Goal: Task Accomplishment & Management: Manage account settings

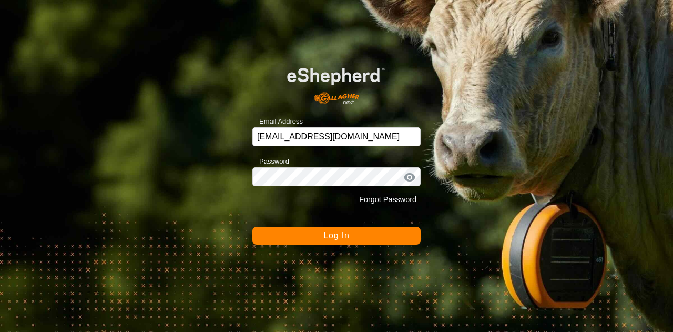
click at [355, 232] on button "Log In" at bounding box center [336, 235] width 168 height 18
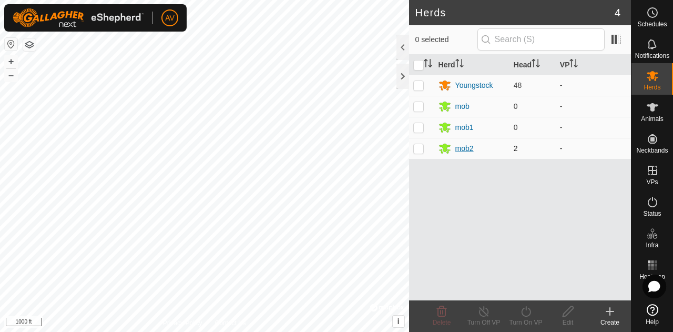
click at [470, 149] on div "mob2" at bounding box center [464, 148] width 18 height 11
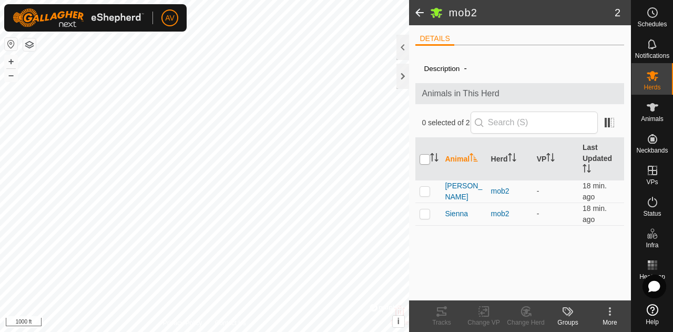
click at [426, 160] on input "checkbox" at bounding box center [424, 159] width 11 height 11
checkbox input "true"
click at [520, 309] on icon at bounding box center [525, 311] width 13 height 13
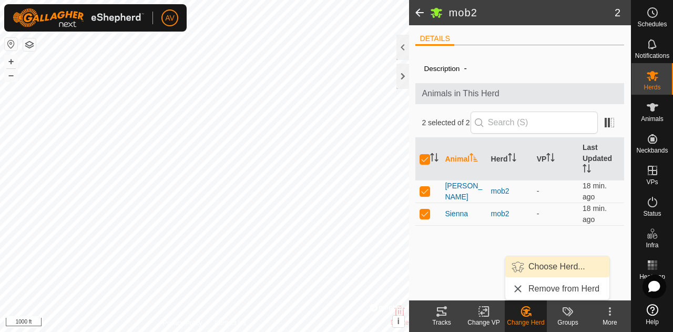
click at [540, 271] on link "Choose Herd..." at bounding box center [557, 266] width 104 height 21
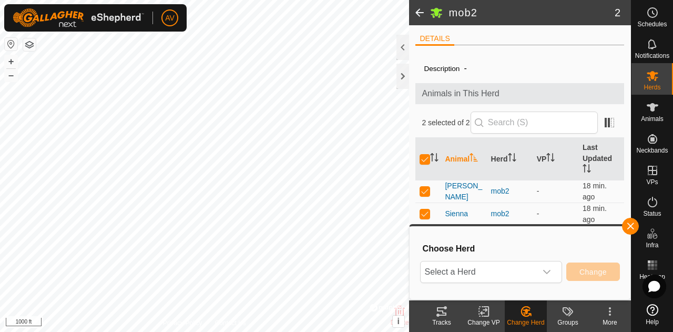
click at [540, 271] on div "dropdown trigger" at bounding box center [546, 271] width 21 height 21
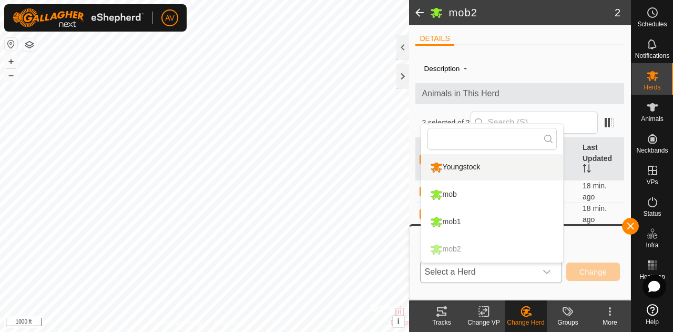
click at [479, 166] on li "Youngstock" at bounding box center [492, 167] width 142 height 26
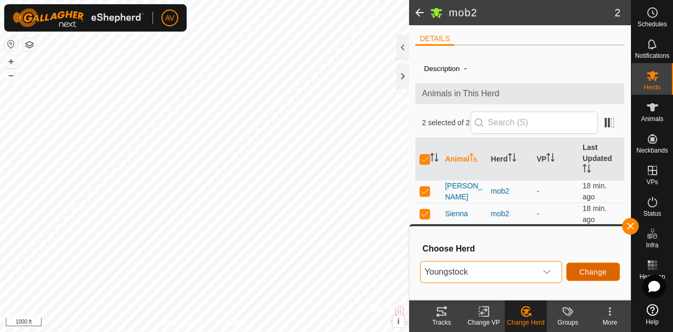
click at [593, 272] on span "Change" at bounding box center [592, 271] width 27 height 8
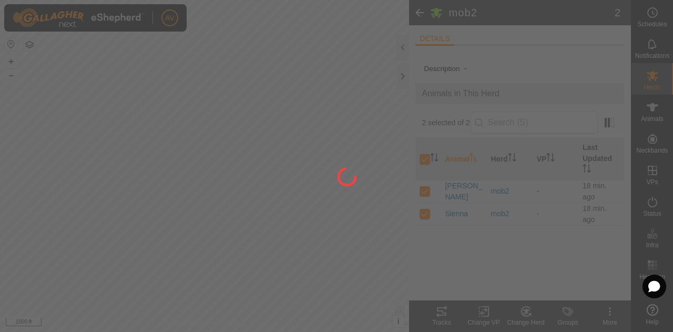
checkbox input "false"
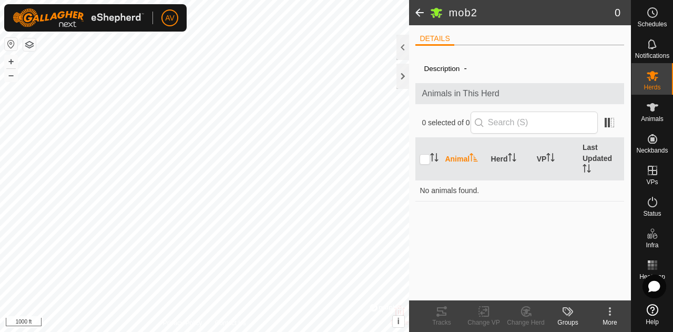
click at [415, 11] on span at bounding box center [419, 12] width 21 height 25
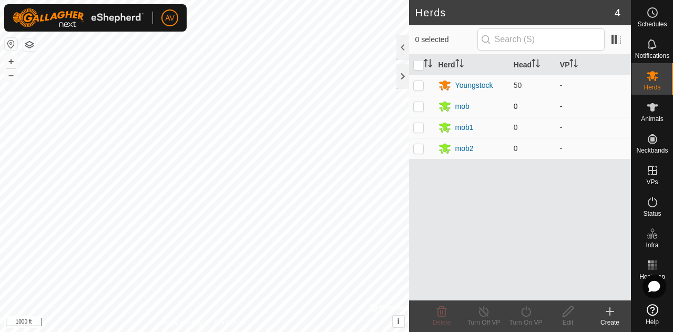
click at [418, 108] on p-checkbox at bounding box center [418, 106] width 11 height 8
checkbox input "true"
click at [414, 130] on td at bounding box center [421, 127] width 25 height 21
checkbox input "true"
click at [417, 150] on p-checkbox at bounding box center [418, 148] width 11 height 8
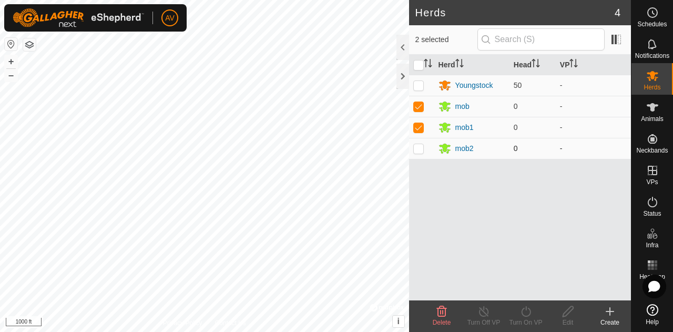
checkbox input "true"
click at [443, 313] on icon at bounding box center [441, 311] width 13 height 13
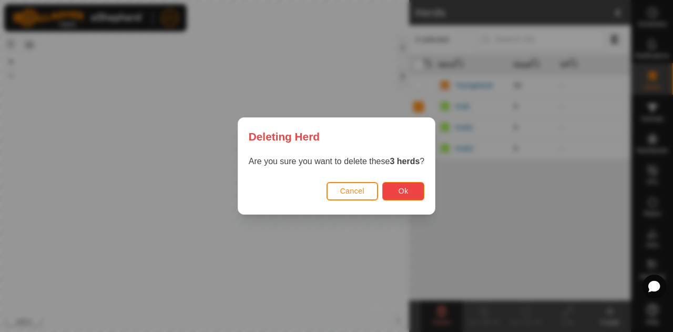
click at [404, 191] on span "Ok" at bounding box center [403, 191] width 10 height 8
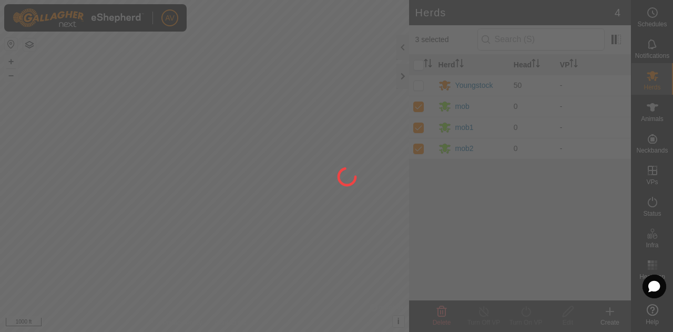
checkbox input "false"
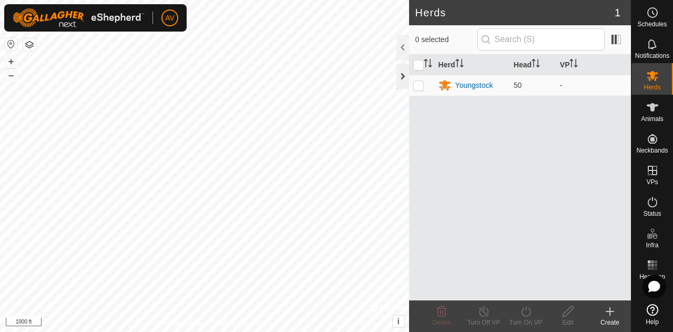
click at [404, 73] on div at bounding box center [402, 76] width 13 height 25
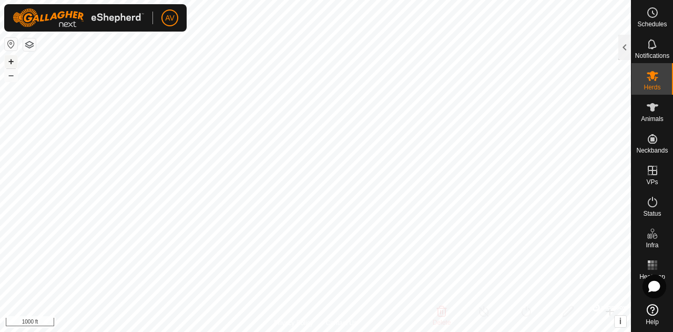
click at [13, 59] on button "+" at bounding box center [11, 61] width 13 height 13
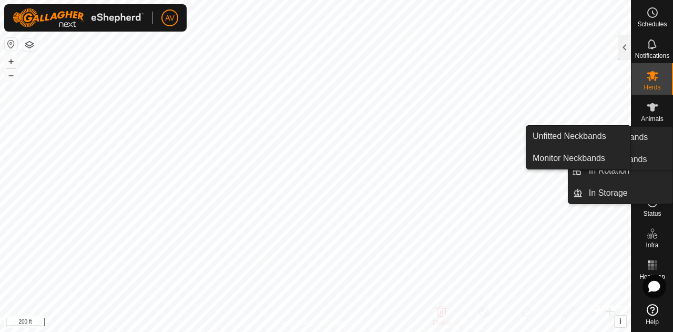
click at [672, 155] on div "Schedules Notifications Herds Animals Neckbands VPs Status Infra Heatmap Help U…" at bounding box center [336, 166] width 673 height 332
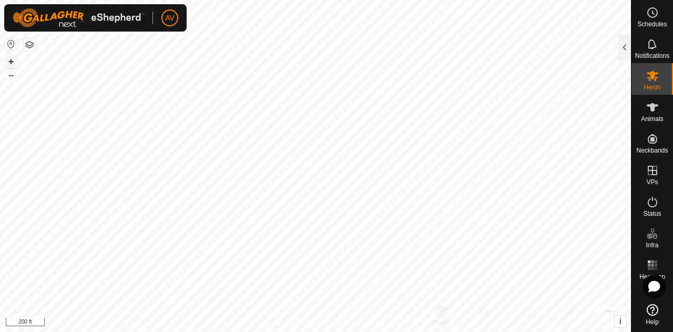
click at [9, 61] on button "+" at bounding box center [11, 61] width 13 height 13
click at [621, 47] on div at bounding box center [624, 47] width 13 height 25
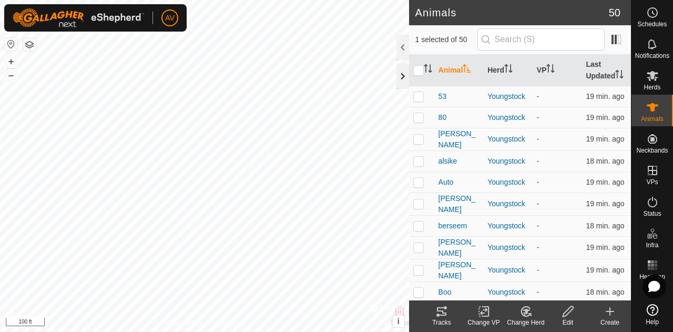
click at [402, 75] on div at bounding box center [402, 76] width 13 height 25
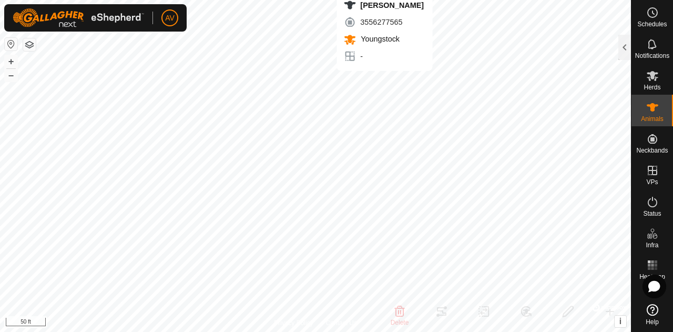
checkbox input "false"
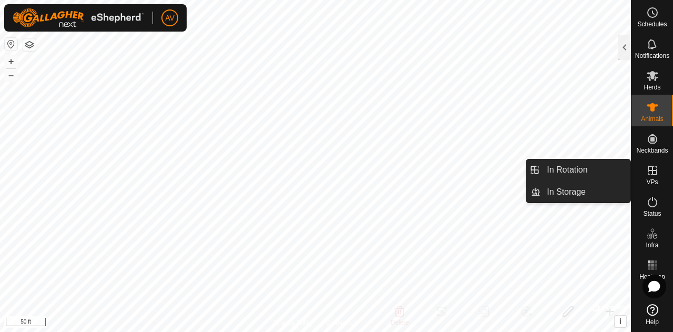
drag, startPoint x: 659, startPoint y: 189, endPoint x: 659, endPoint y: 183, distance: 5.3
click at [659, 183] on div "VPs" at bounding box center [652, 174] width 42 height 32
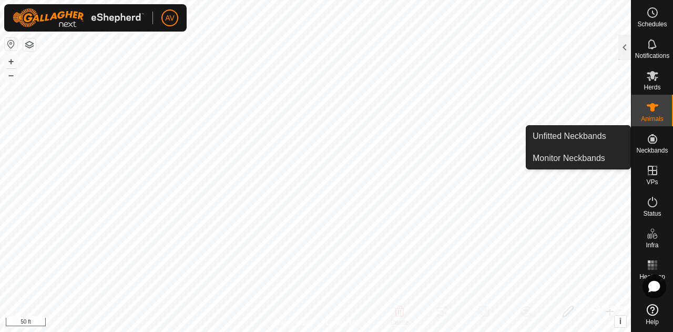
click at [655, 154] on div "Neckbands" at bounding box center [652, 142] width 42 height 32
click at [592, 135] on link "Unfitted Neckbands" at bounding box center [578, 136] width 104 height 21
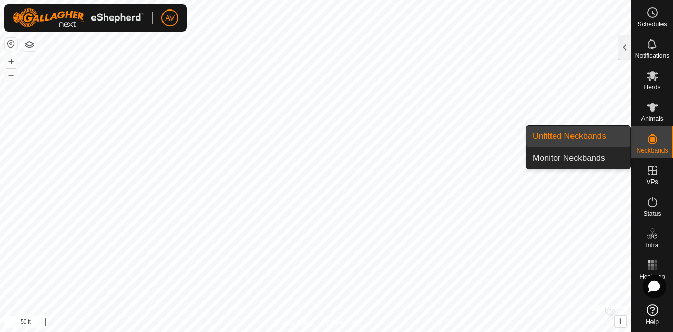
click at [578, 134] on link "Unfitted Neckbands" at bounding box center [578, 136] width 104 height 21
click at [596, 158] on link "Monitor Neckbands" at bounding box center [578, 158] width 104 height 21
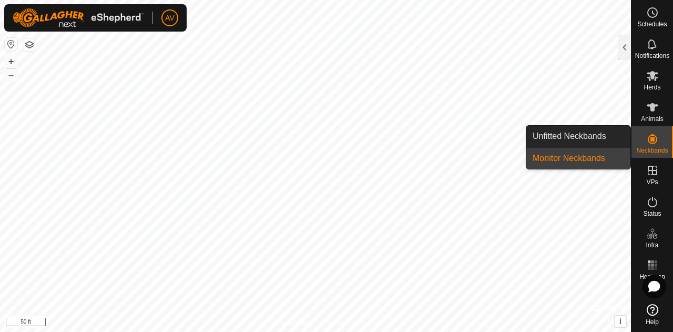
click at [660, 151] on span "Neckbands" at bounding box center [652, 150] width 32 height 6
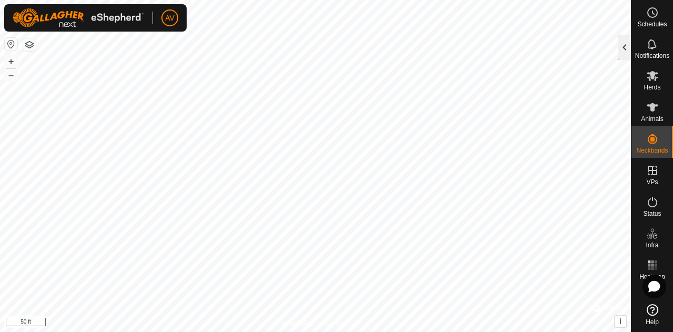
click at [626, 51] on div at bounding box center [624, 47] width 13 height 25
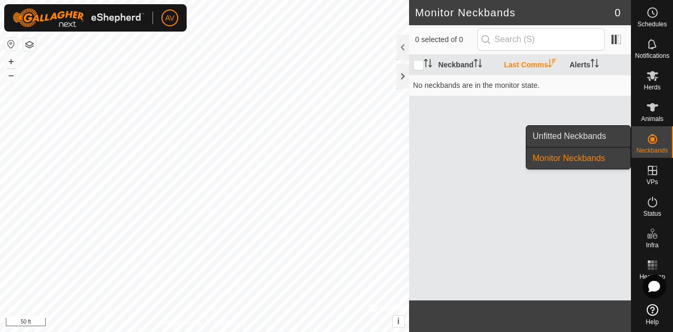
click at [595, 129] on link "Unfitted Neckbands" at bounding box center [578, 136] width 104 height 21
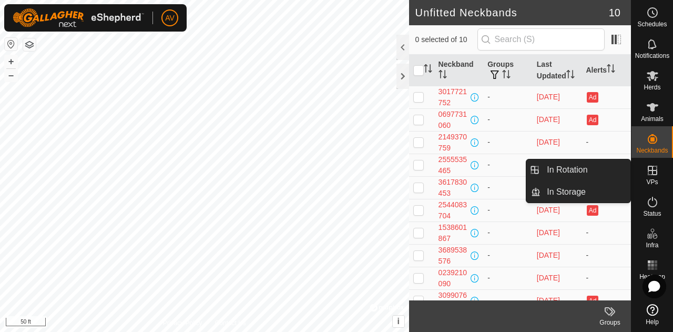
click at [662, 172] on div "VPs" at bounding box center [652, 174] width 42 height 32
click at [658, 173] on es-virtualpaddocks-svg-icon at bounding box center [652, 170] width 19 height 17
click at [643, 181] on div "VPs" at bounding box center [652, 174] width 42 height 32
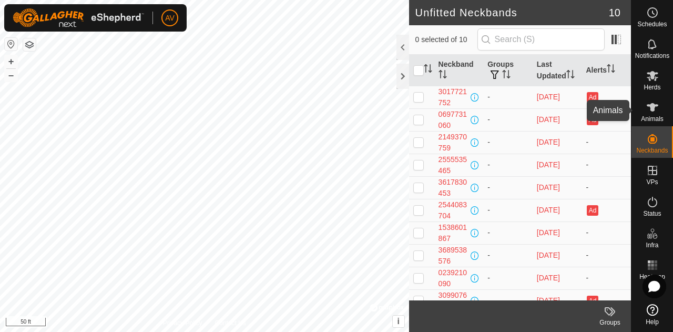
click at [652, 107] on icon at bounding box center [652, 107] width 12 height 8
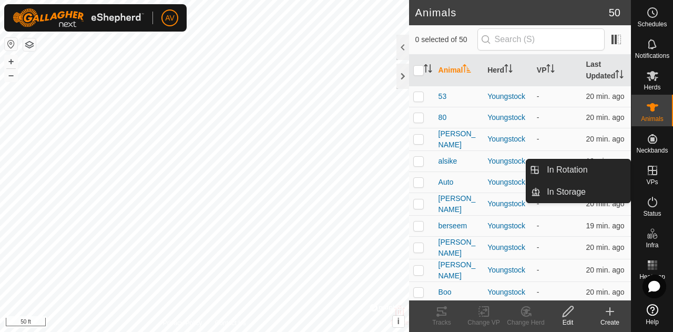
click at [653, 181] on span "VPs" at bounding box center [652, 182] width 12 height 6
click at [615, 168] on link "In Rotation" at bounding box center [585, 169] width 90 height 21
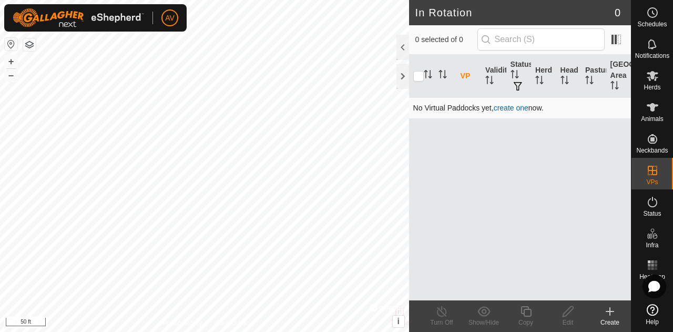
click at [508, 109] on link "create one" at bounding box center [510, 108] width 35 height 8
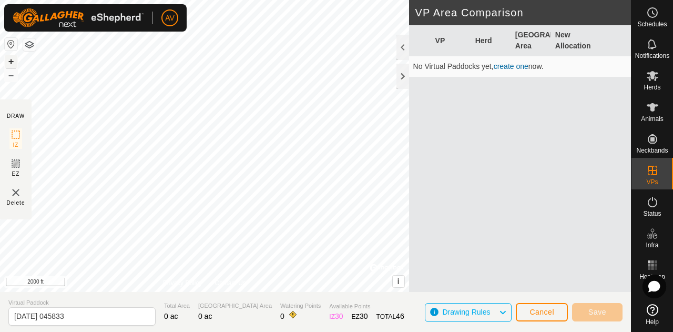
click at [12, 58] on button "+" at bounding box center [11, 61] width 13 height 13
click at [498, 314] on icon at bounding box center [502, 312] width 8 height 14
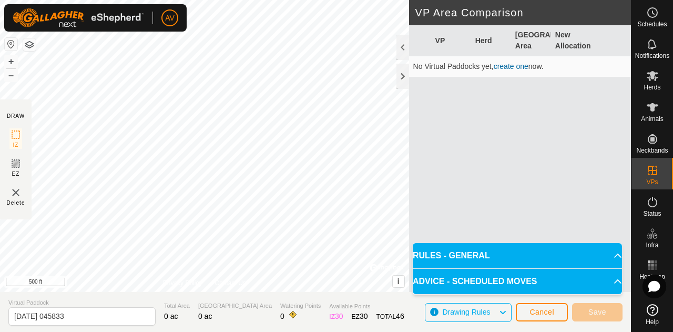
click at [435, 311] on div "Drawing Rules" at bounding box center [468, 312] width 87 height 19
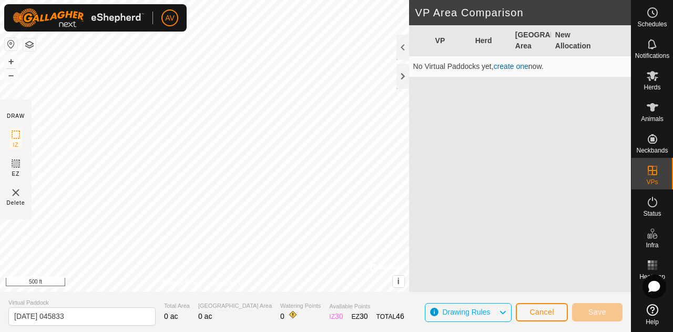
click at [435, 311] on div "Drawing Rules" at bounding box center [468, 312] width 87 height 19
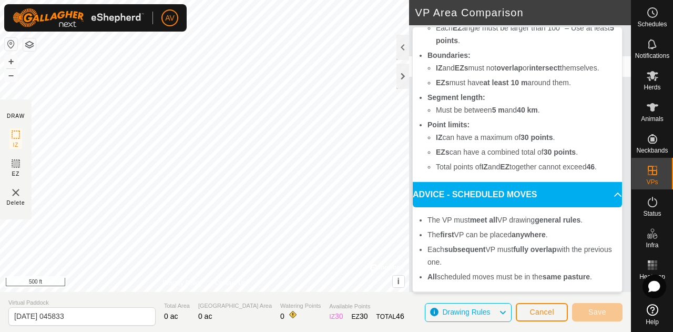
scroll to position [115, 0]
click at [533, 308] on span "Cancel" at bounding box center [541, 311] width 25 height 8
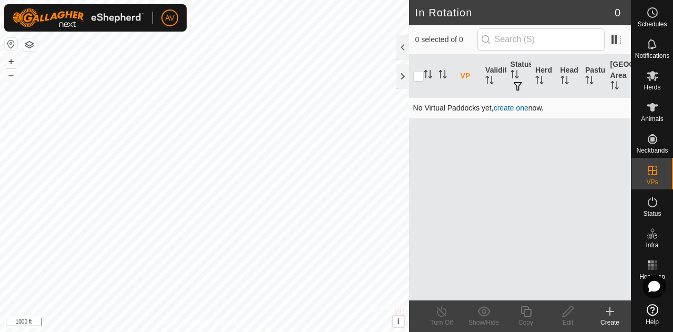
click at [514, 108] on link "create one" at bounding box center [510, 108] width 35 height 8
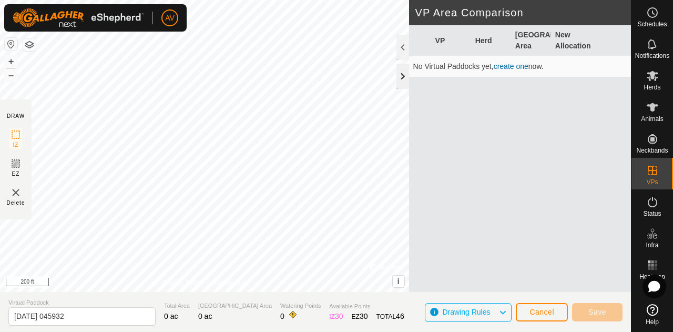
click at [405, 71] on div at bounding box center [402, 76] width 13 height 25
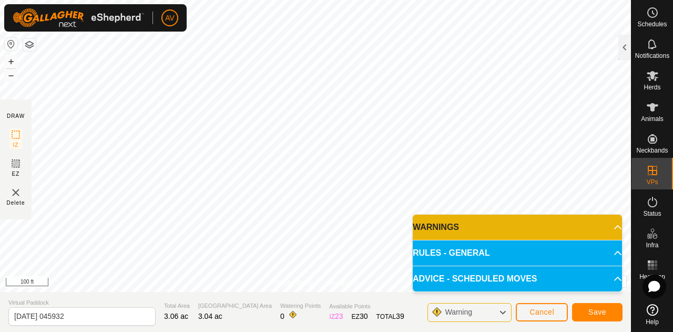
click at [606, 222] on p-accordion-header "WARNINGS" at bounding box center [517, 226] width 209 height 25
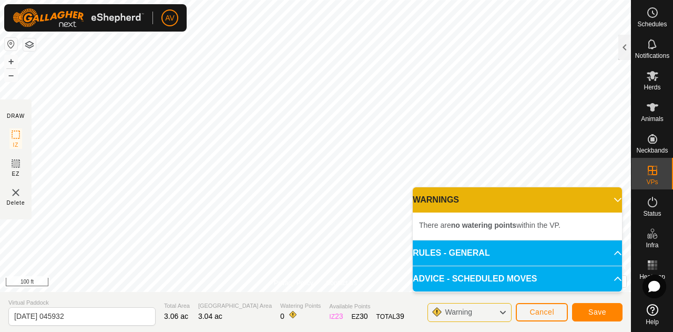
click at [613, 254] on p-accordion-header "RULES - GENERAL" at bounding box center [517, 252] width 209 height 25
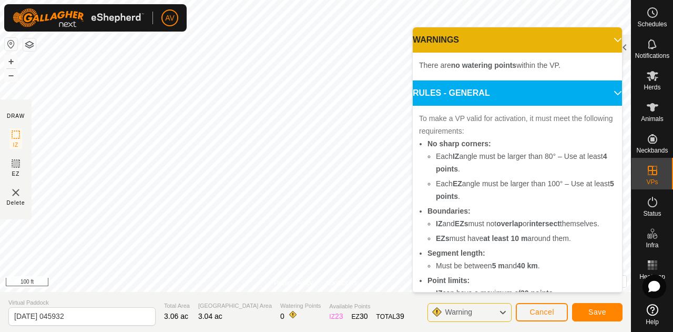
click at [603, 92] on p-accordion-header "RULES - GENERAL" at bounding box center [517, 92] width 209 height 25
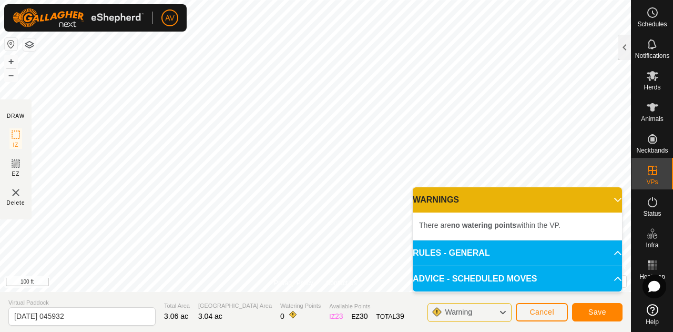
click at [611, 280] on p-accordion-header "ADVICE - SCHEDULED MOVES" at bounding box center [517, 278] width 209 height 25
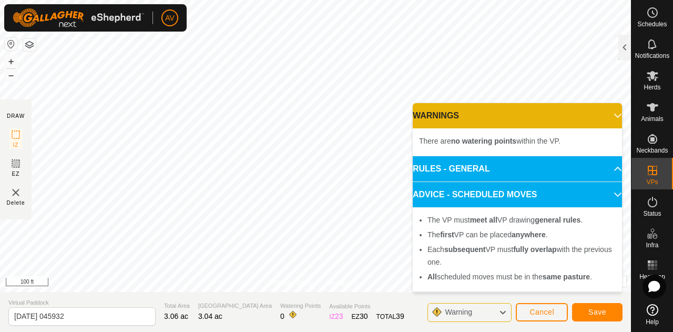
click at [612, 196] on p-accordion-header "ADVICE - SCHEDULED MOVES" at bounding box center [517, 194] width 209 height 25
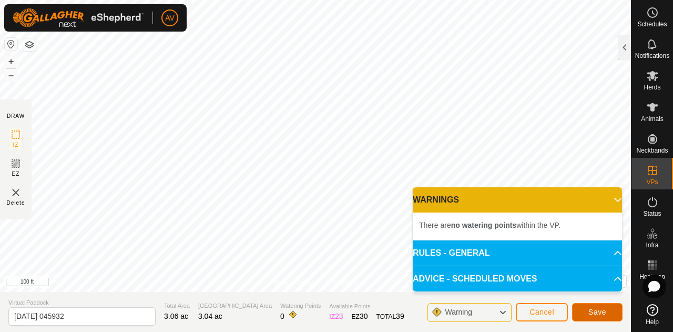
click at [604, 317] on button "Save" at bounding box center [597, 312] width 50 height 18
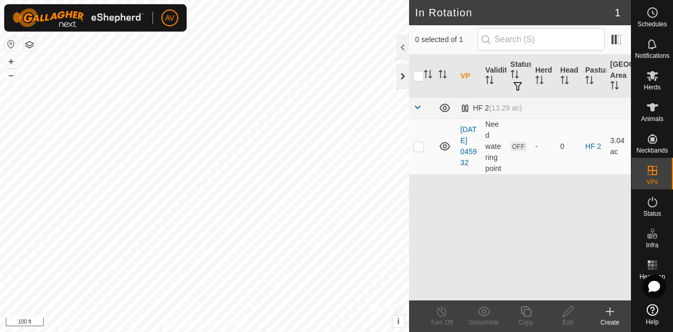
click at [403, 75] on div at bounding box center [402, 76] width 13 height 25
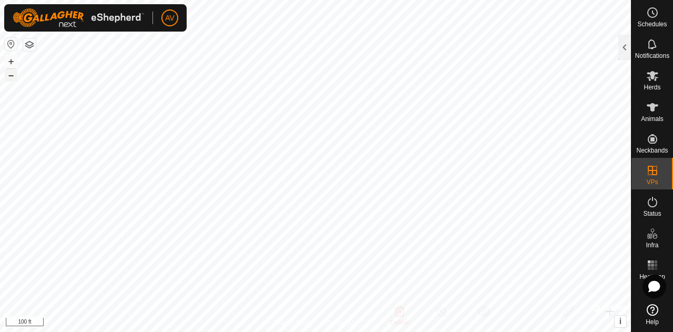
click at [11, 74] on button "–" at bounding box center [11, 75] width 13 height 13
click at [9, 61] on button "+" at bounding box center [11, 61] width 13 height 13
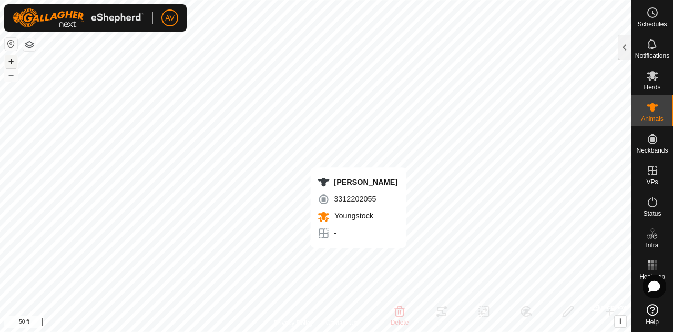
checkbox input "true"
checkbox input "false"
click at [625, 49] on div at bounding box center [624, 47] width 13 height 25
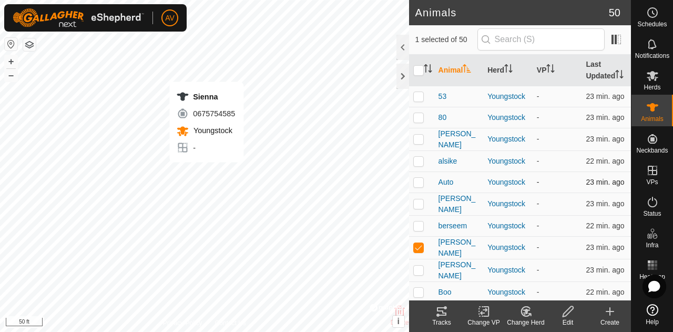
checkbox input "false"
checkbox input "true"
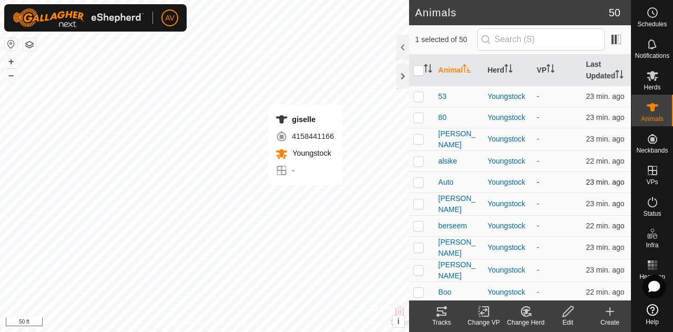
checkbox input "true"
checkbox input "false"
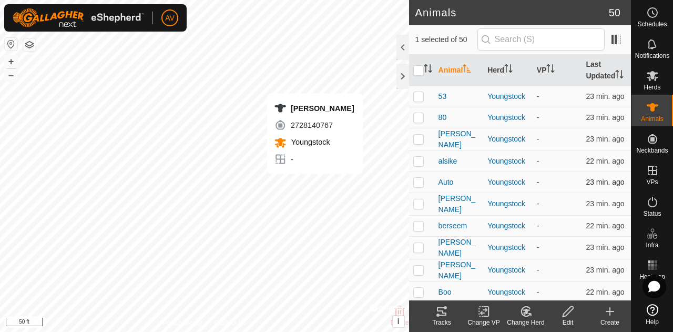
checkbox input "true"
checkbox input "false"
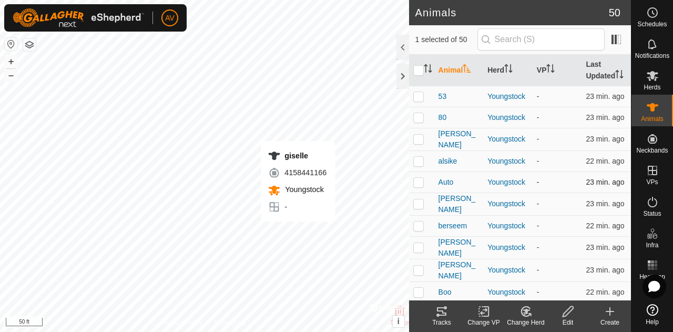
click at [297, 232] on div "giselle 4158441166 Youngstock - + – ⇧ i © Mapbox , © OpenStreetMap , Improve th…" at bounding box center [204, 166] width 409 height 332
checkbox input "false"
click at [440, 312] on icon at bounding box center [441, 311] width 13 height 13
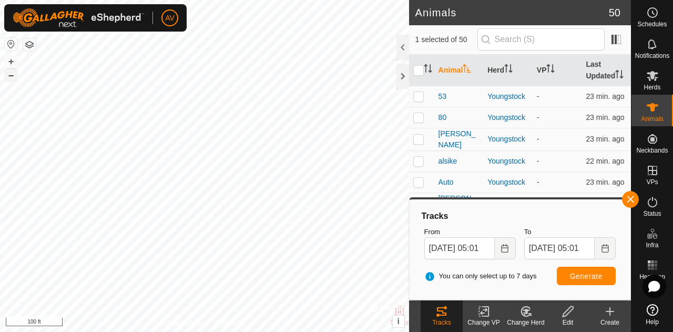
click at [8, 74] on button "–" at bounding box center [11, 75] width 13 height 13
click at [10, 59] on button "+" at bounding box center [11, 61] width 13 height 13
click at [319, 331] on html "AV Schedules Notifications Herds Animals Neckbands VPs Status Infra Heatmap Hel…" at bounding box center [336, 166] width 673 height 332
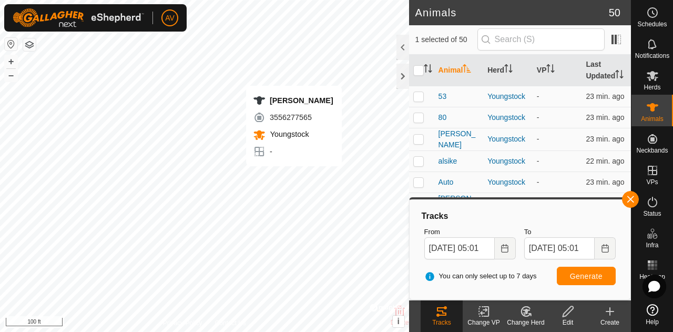
checkbox input "false"
checkbox input "true"
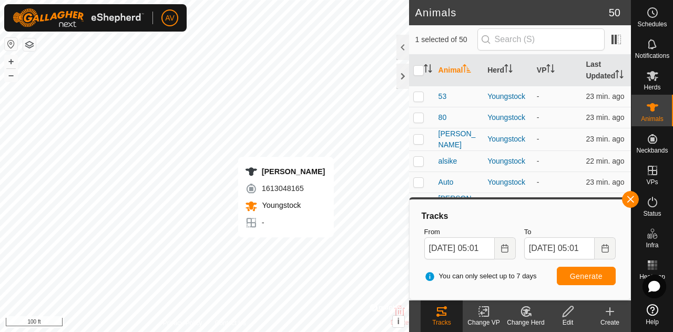
checkbox input "true"
checkbox input "false"
click at [447, 314] on icon at bounding box center [441, 311] width 13 height 13
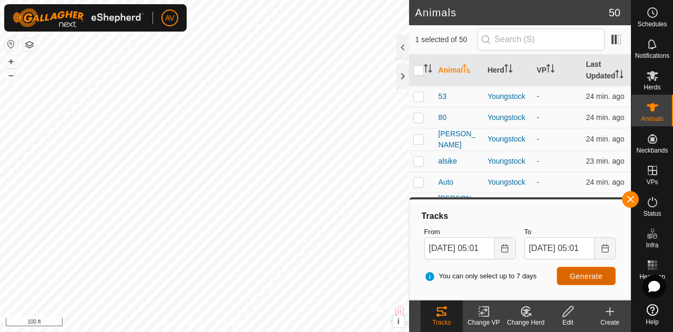
click at [592, 276] on span "Generate" at bounding box center [586, 276] width 33 height 8
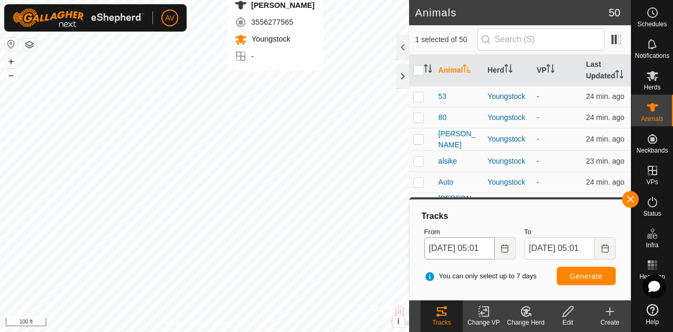
checkbox input "false"
checkbox input "true"
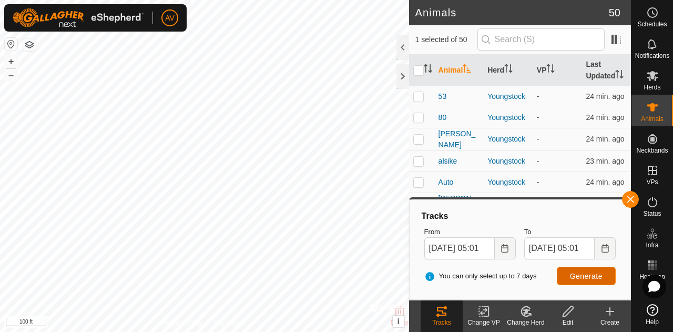
click at [593, 273] on span "Generate" at bounding box center [586, 276] width 33 height 8
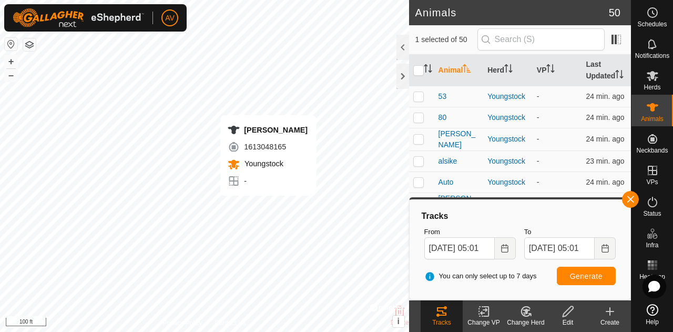
checkbox input "true"
checkbox input "false"
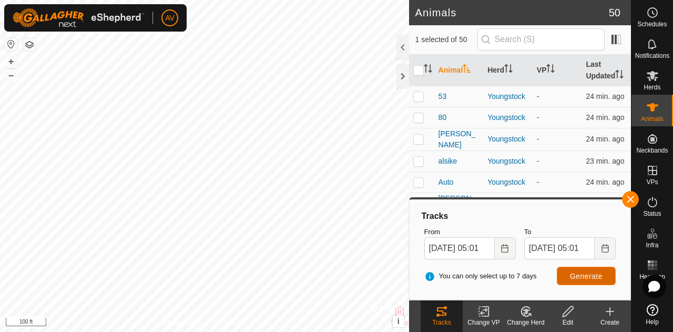
click at [595, 281] on button "Generate" at bounding box center [585, 275] width 59 height 18
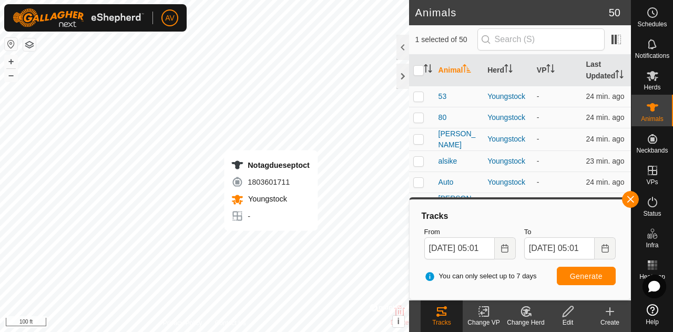
checkbox input "false"
checkbox input "true"
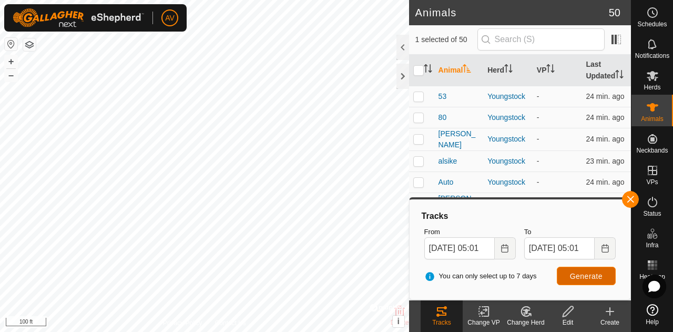
click at [578, 281] on button "Generate" at bounding box center [585, 275] width 59 height 18
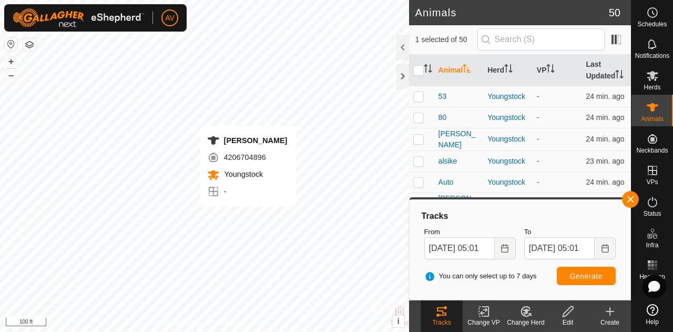
checkbox input "true"
checkbox input "false"
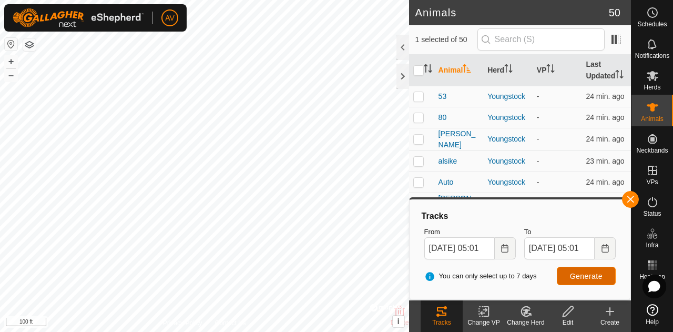
click at [596, 278] on span "Generate" at bounding box center [586, 276] width 33 height 8
click at [415, 74] on input "checkbox" at bounding box center [418, 70] width 11 height 11
checkbox input "true"
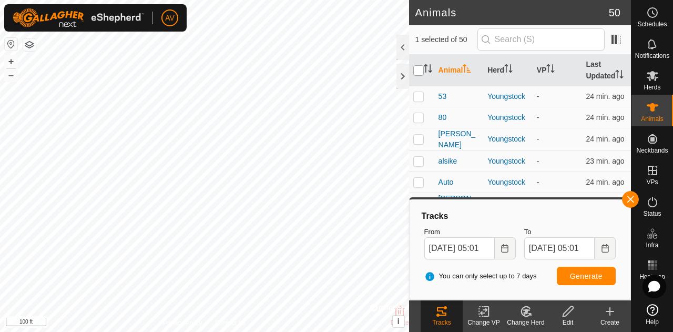
checkbox input "true"
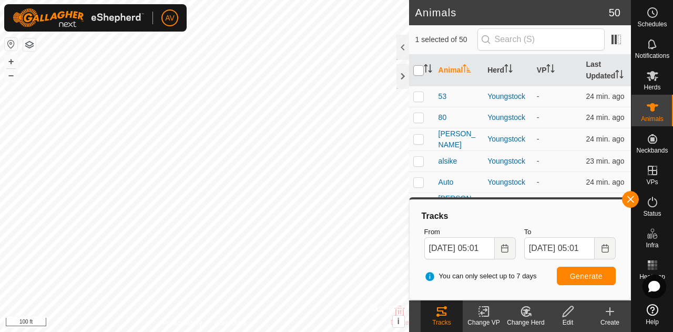
checkbox input "true"
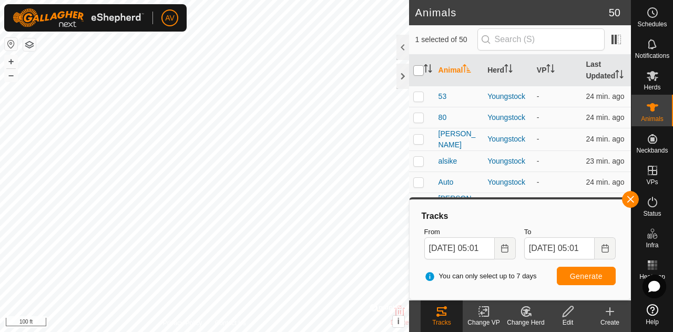
checkbox input "true"
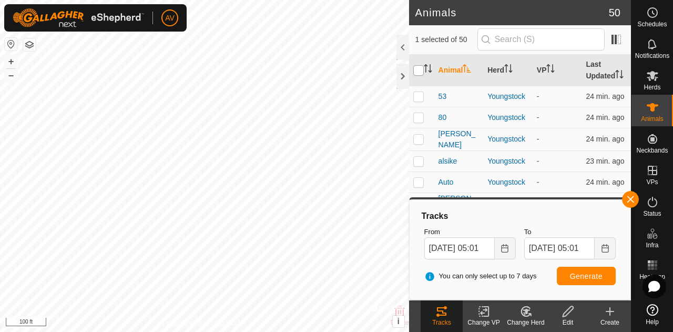
checkbox input "true"
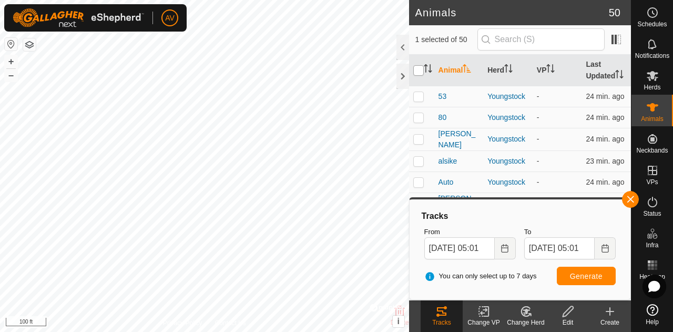
checkbox input "true"
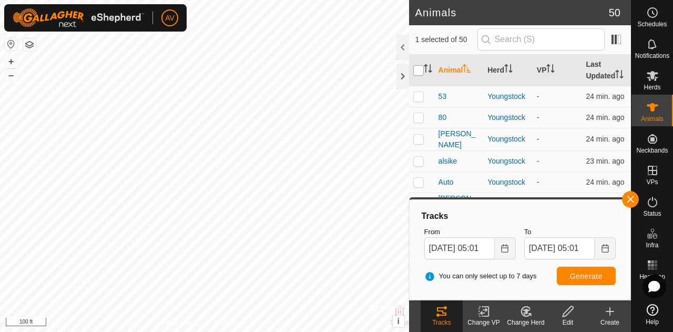
checkbox input "true"
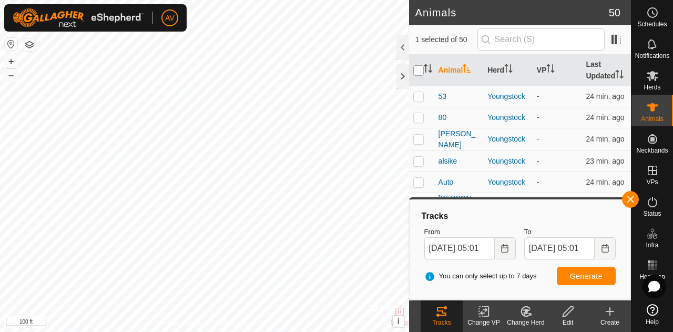
checkbox input "true"
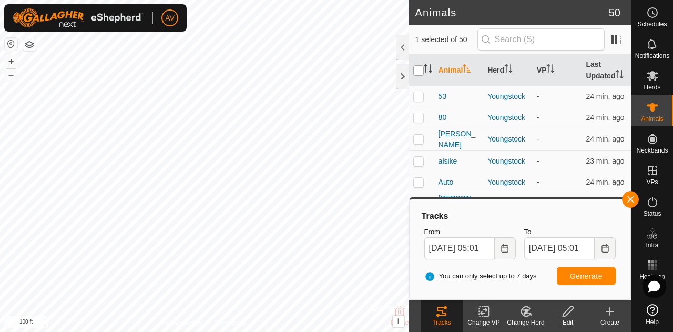
checkbox input "true"
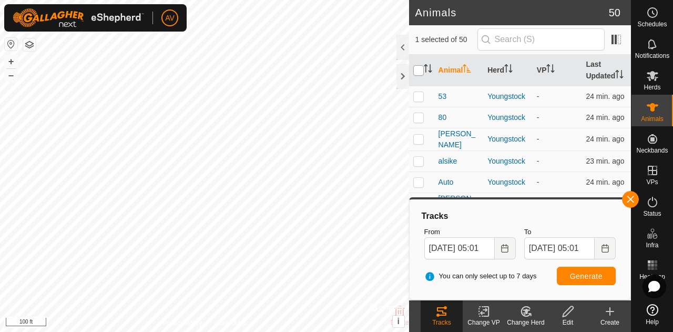
checkbox input "true"
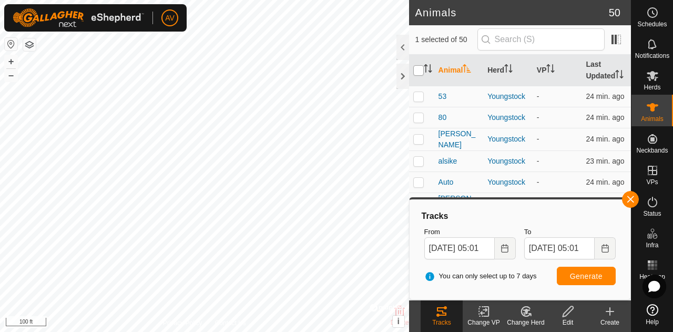
checkbox input "true"
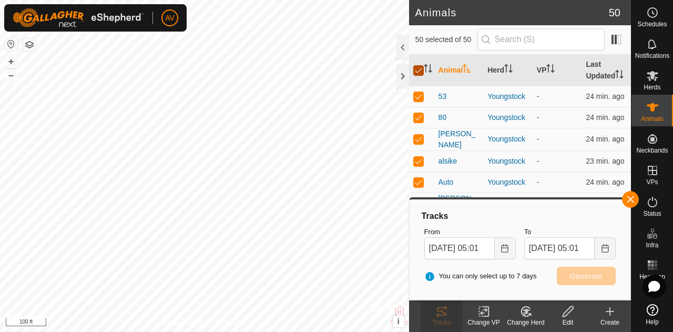
click at [418, 74] on input "checkbox" at bounding box center [418, 70] width 11 height 11
checkbox input "false"
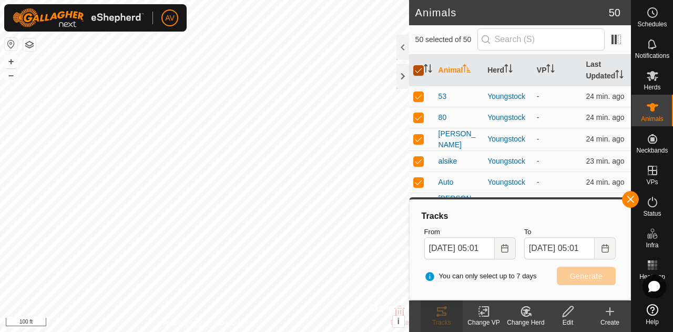
checkbox input "false"
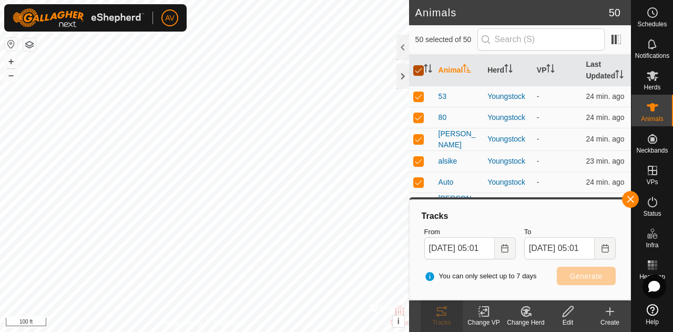
checkbox input "false"
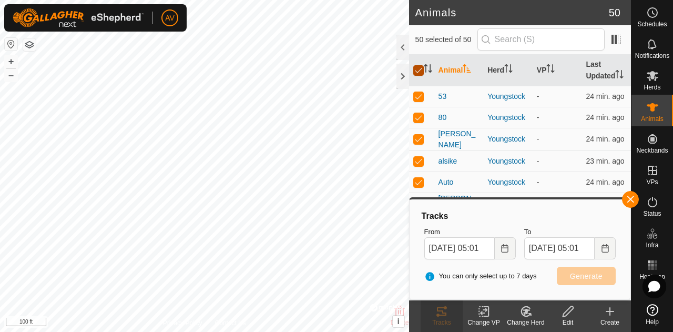
checkbox input "false"
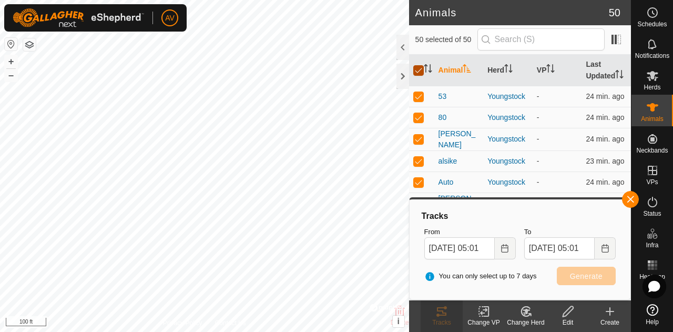
checkbox input "false"
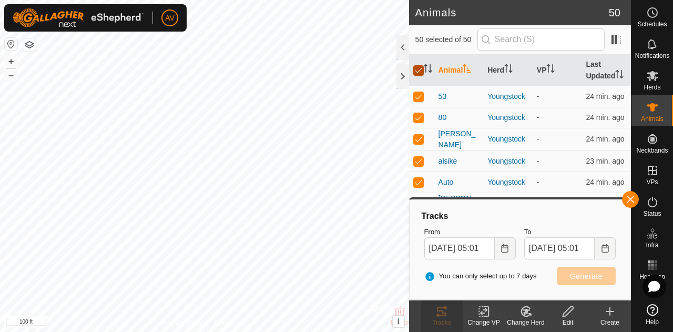
checkbox input "false"
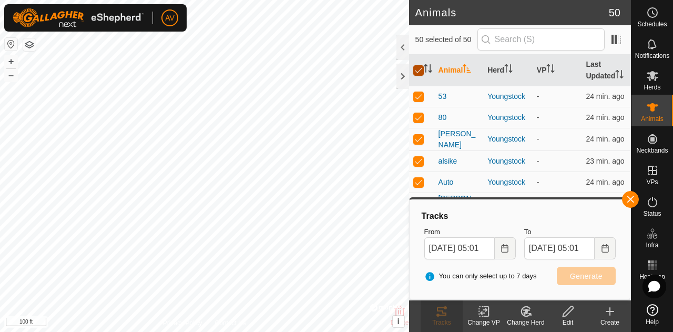
checkbox input "false"
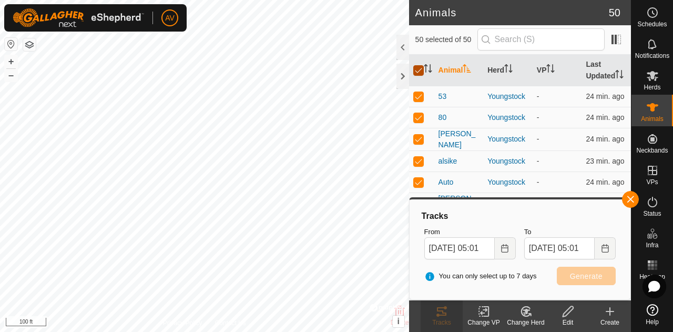
checkbox input "false"
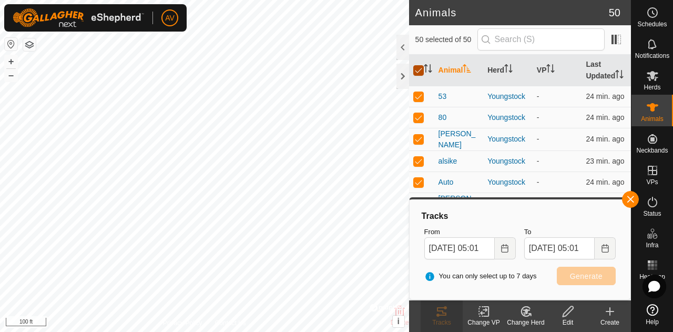
checkbox input "false"
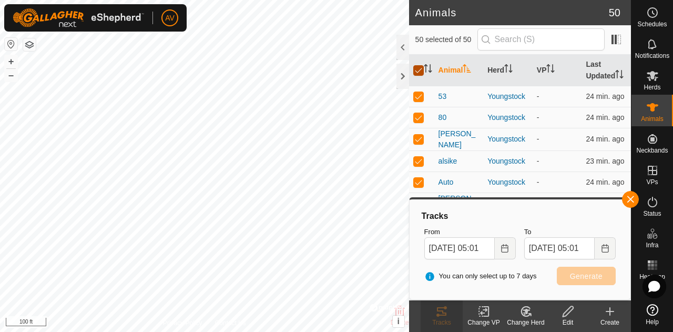
checkbox input "false"
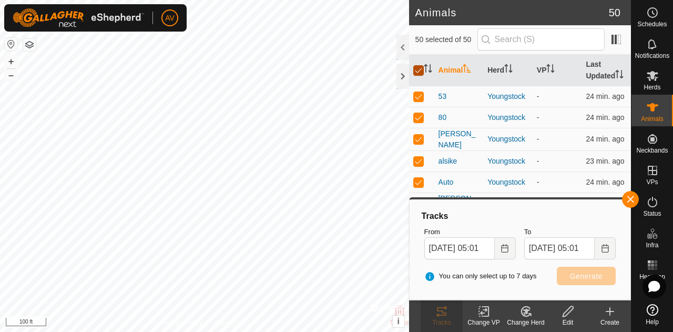
checkbox input "false"
click at [413, 165] on p-checkbox at bounding box center [418, 161] width 11 height 8
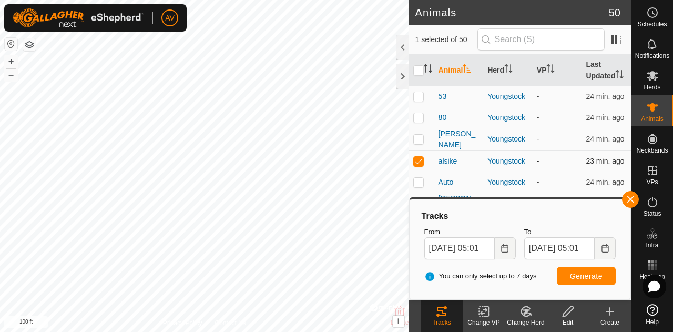
click at [424, 171] on td at bounding box center [421, 160] width 25 height 21
checkbox input "false"
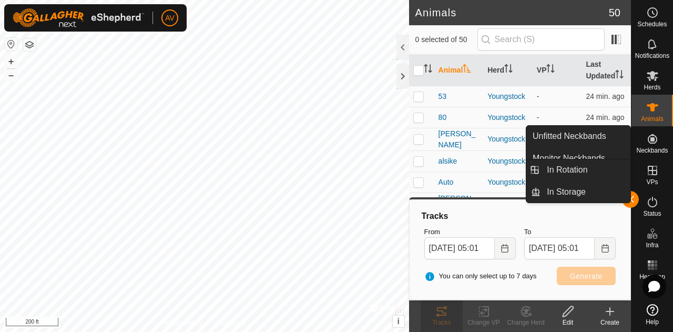
click at [647, 169] on icon at bounding box center [651, 170] width 9 height 9
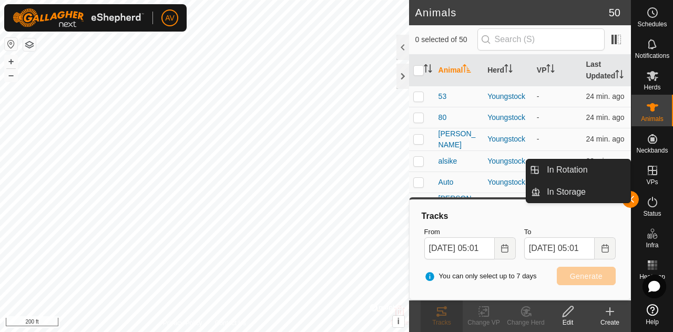
click at [657, 178] on es-virtualpaddocks-svg-icon at bounding box center [652, 170] width 19 height 17
click at [610, 164] on link "In Rotation" at bounding box center [585, 169] width 90 height 21
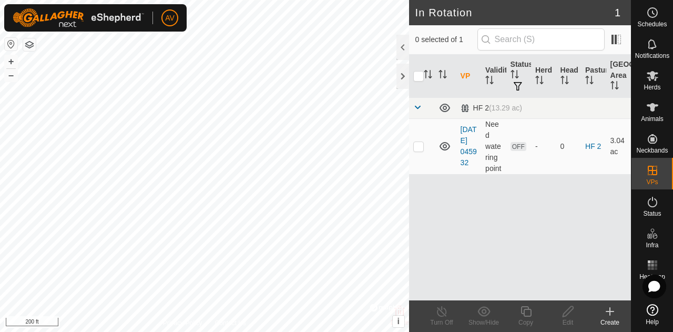
click at [167, 0] on html "AV Schedules Notifications Herds Animals Neckbands VPs Status Infra Heatmap Hel…" at bounding box center [336, 166] width 673 height 332
click at [11, 75] on button "–" at bounding box center [11, 75] width 13 height 13
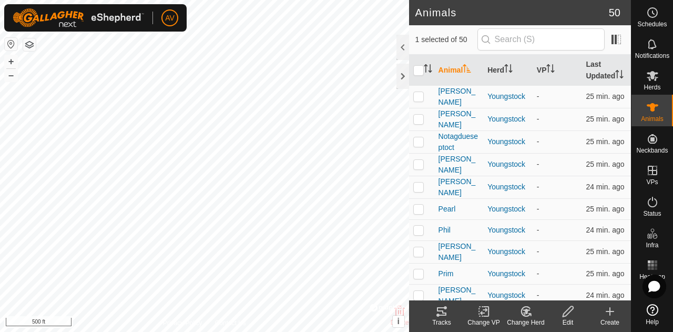
scroll to position [848, 0]
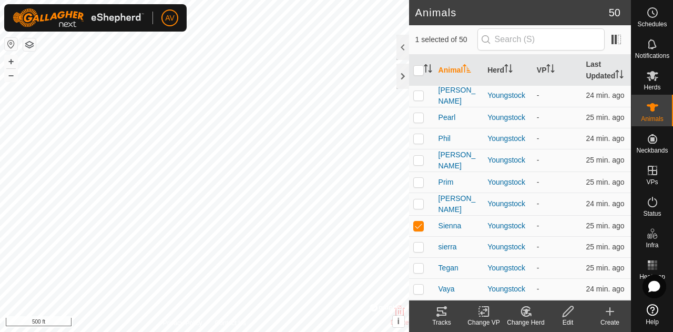
click at [522, 316] on icon at bounding box center [525, 311] width 13 height 13
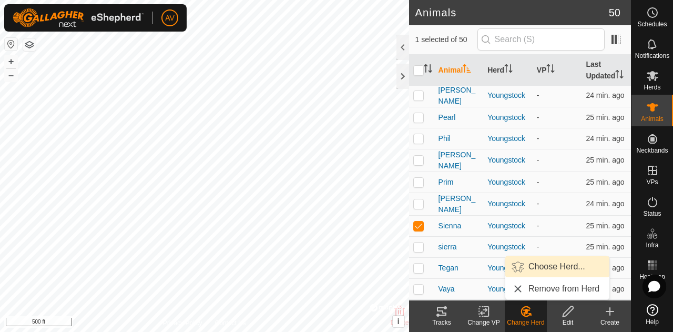
click at [546, 270] on link "Choose Herd..." at bounding box center [557, 266] width 104 height 21
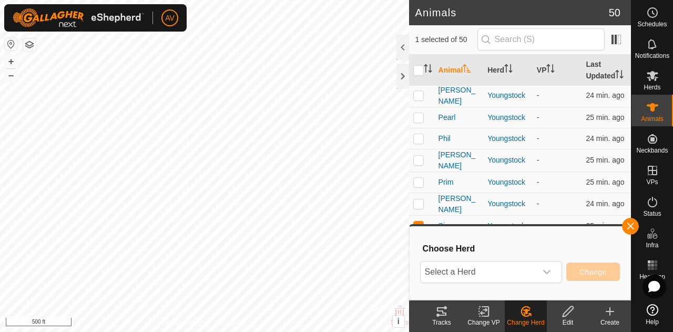
click at [546, 270] on icon "dropdown trigger" at bounding box center [546, 271] width 8 height 8
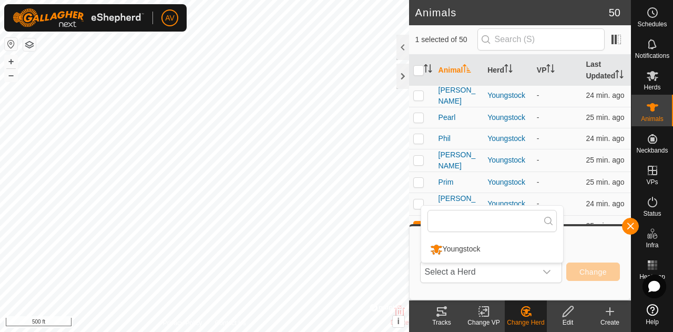
click at [546, 270] on icon "dropdown trigger" at bounding box center [546, 271] width 8 height 8
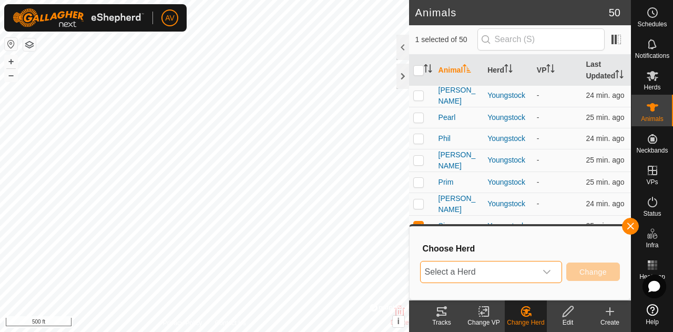
click at [533, 321] on div "Change Herd" at bounding box center [525, 321] width 42 height 9
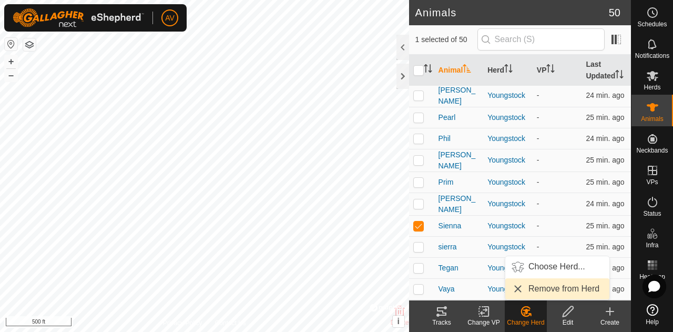
click at [538, 294] on link "Remove from Herd" at bounding box center [557, 288] width 104 height 21
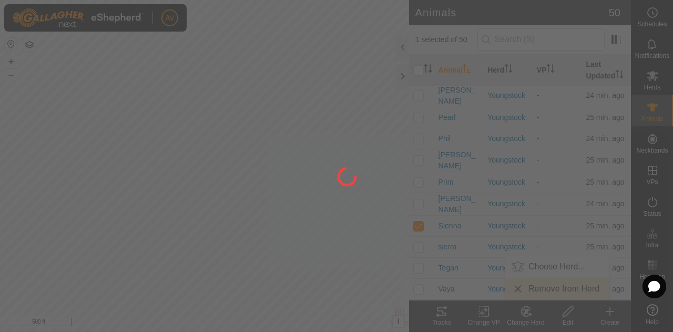
checkbox input "false"
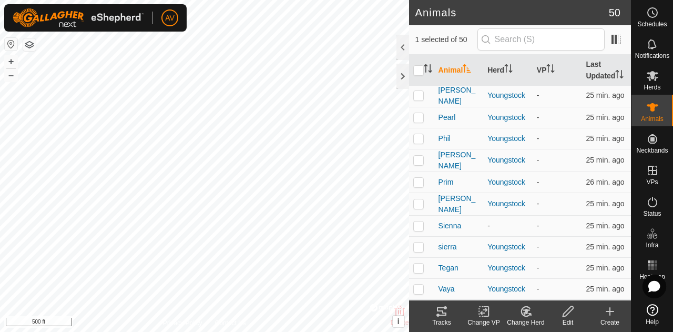
click at [517, 325] on div "Change Herd" at bounding box center [525, 321] width 42 height 9
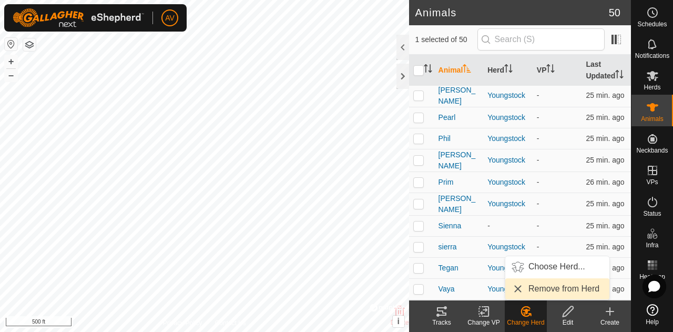
click at [532, 285] on link "Remove from Herd" at bounding box center [557, 288] width 104 height 21
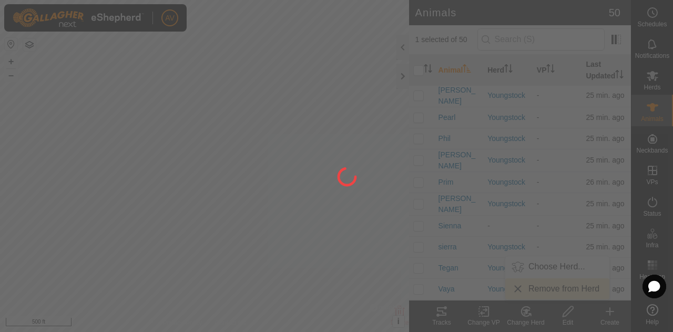
checkbox input "false"
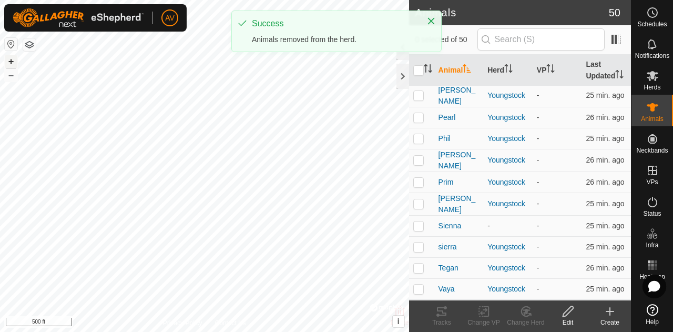
click at [14, 58] on button "+" at bounding box center [11, 61] width 13 height 13
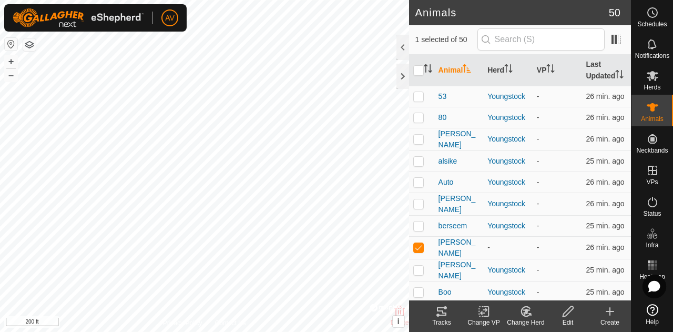
click at [527, 318] on div "Change Herd" at bounding box center [525, 321] width 42 height 9
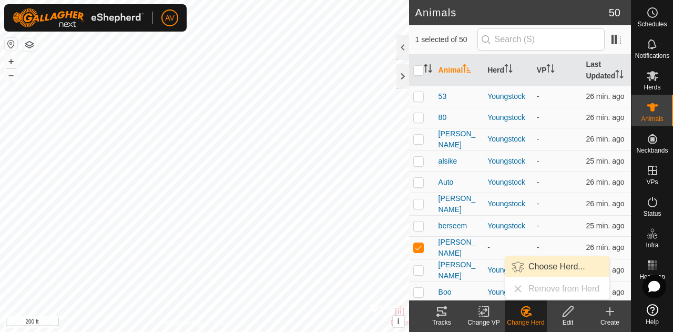
click at [530, 269] on link "Choose Herd..." at bounding box center [557, 266] width 104 height 21
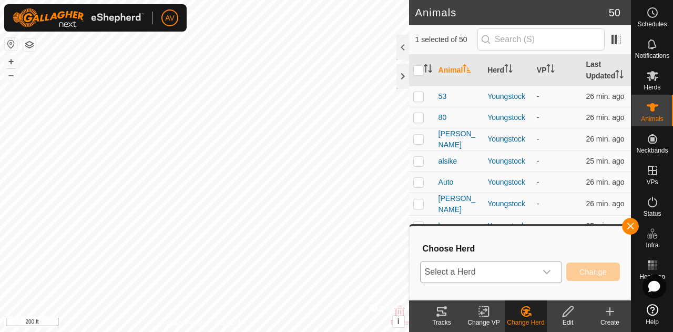
click at [538, 273] on div "dropdown trigger" at bounding box center [546, 271] width 21 height 21
click at [511, 243] on li "Youngstock" at bounding box center [492, 249] width 142 height 26
click at [605, 272] on span "Change" at bounding box center [592, 271] width 27 height 8
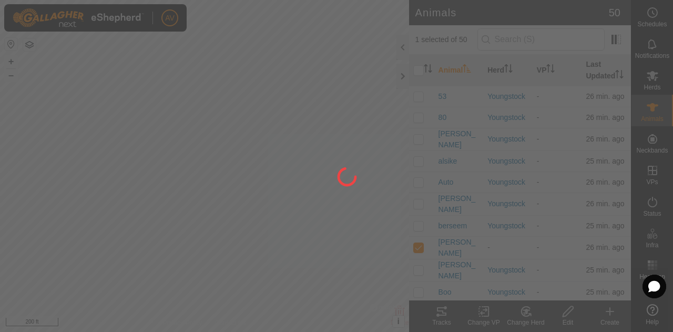
checkbox input "false"
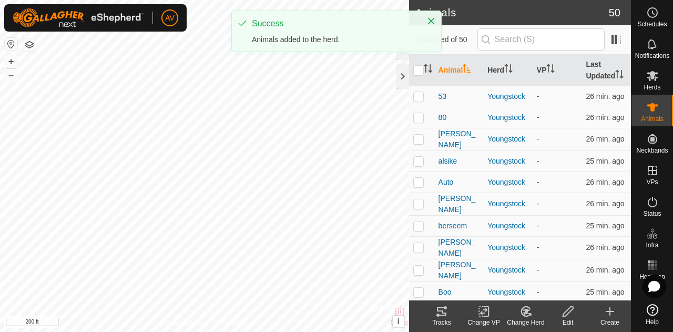
click at [522, 313] on icon at bounding box center [525, 311] width 13 height 13
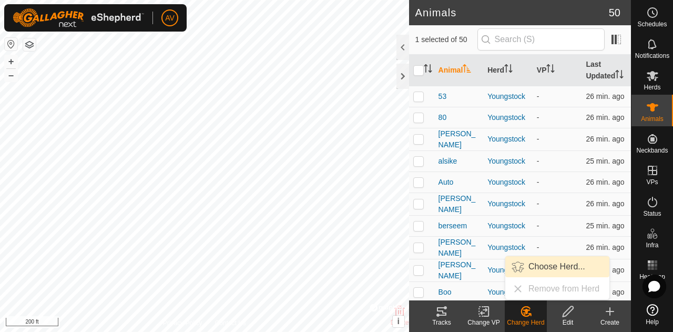
click at [531, 262] on link "Choose Herd..." at bounding box center [557, 266] width 104 height 21
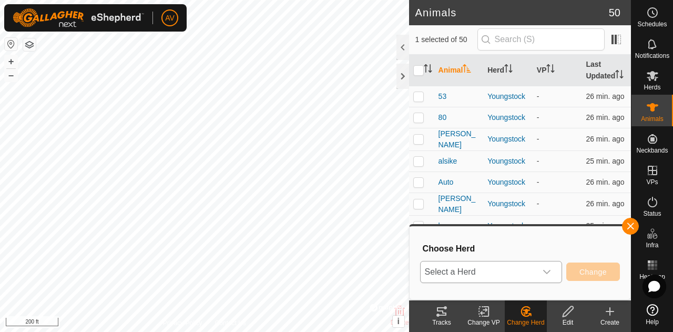
click at [542, 270] on div "dropdown trigger" at bounding box center [546, 271] width 21 height 21
click at [531, 247] on li "Youngstock" at bounding box center [492, 249] width 142 height 26
click at [587, 270] on span "Change" at bounding box center [592, 271] width 27 height 8
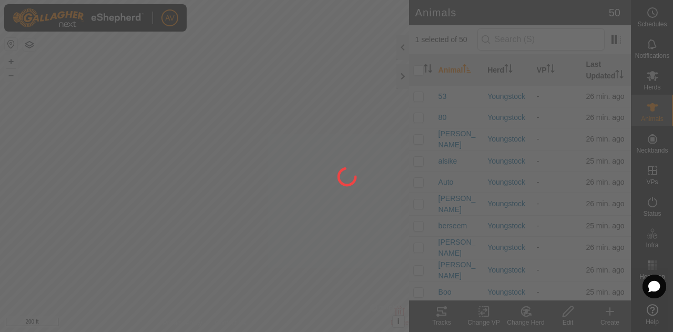
checkbox input "false"
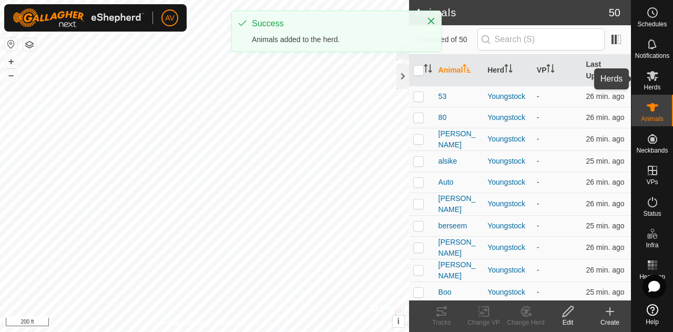
click at [645, 86] on span "Herds" at bounding box center [651, 87] width 17 height 6
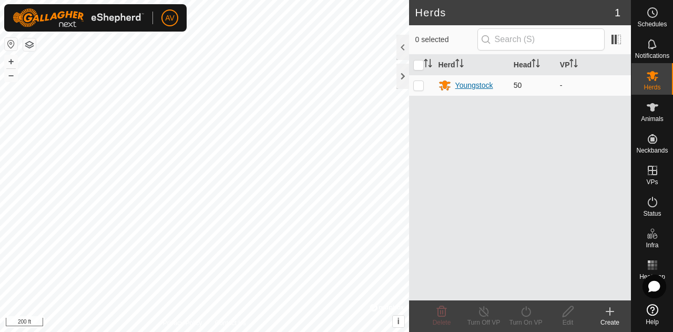
click at [488, 85] on div "Youngstock" at bounding box center [474, 85] width 38 height 11
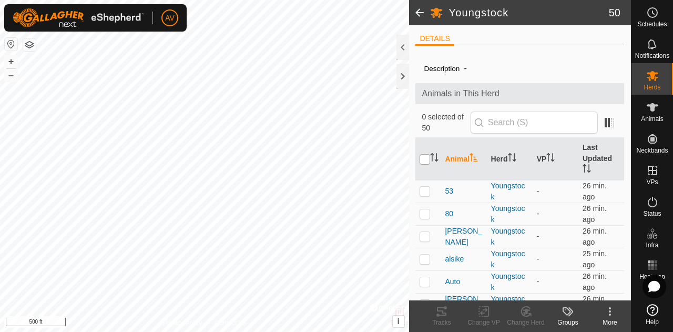
click at [427, 158] on input "checkbox" at bounding box center [424, 159] width 11 height 11
checkbox input "true"
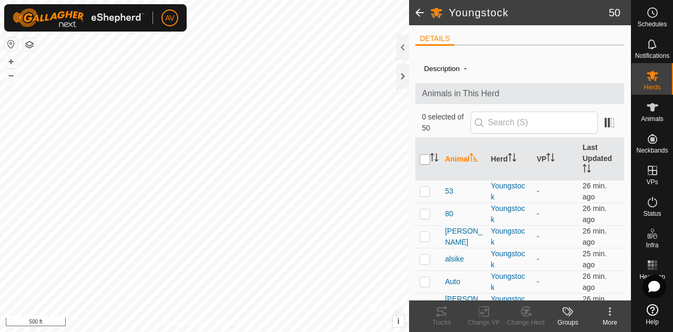
checkbox input "true"
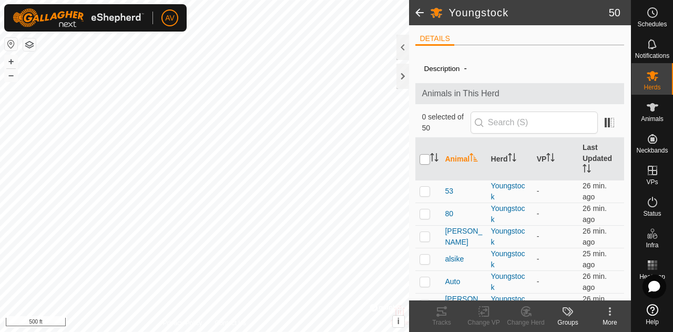
checkbox input "true"
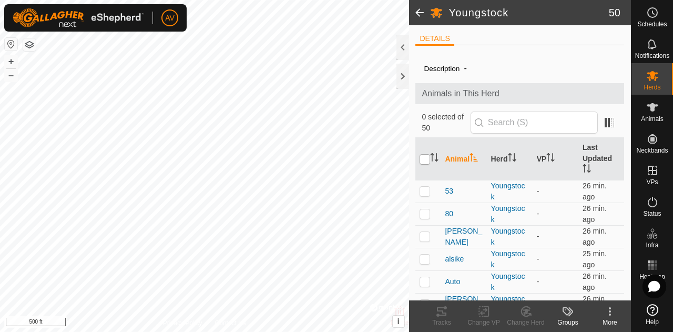
checkbox input "true"
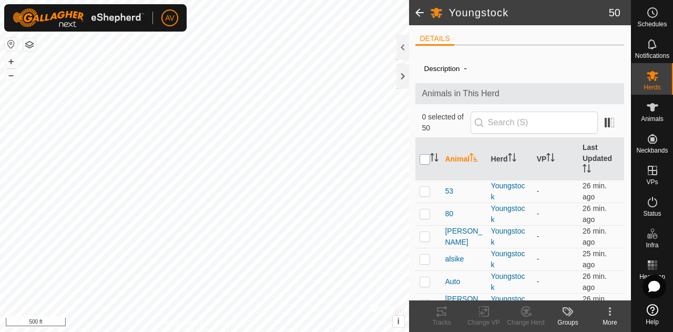
checkbox input "true"
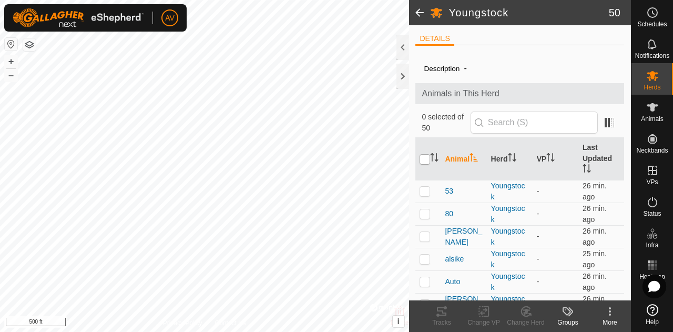
checkbox input "true"
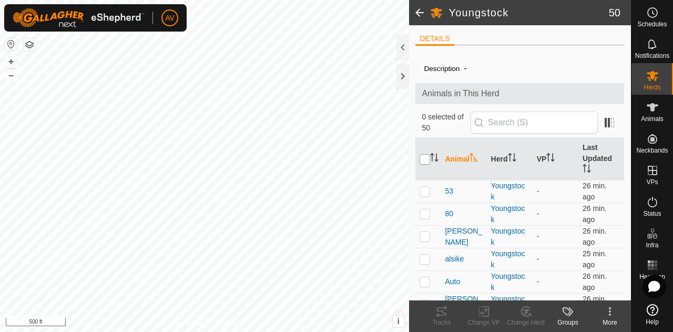
checkbox input "true"
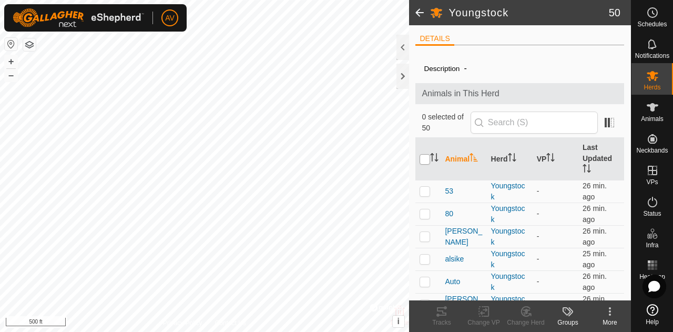
checkbox input "true"
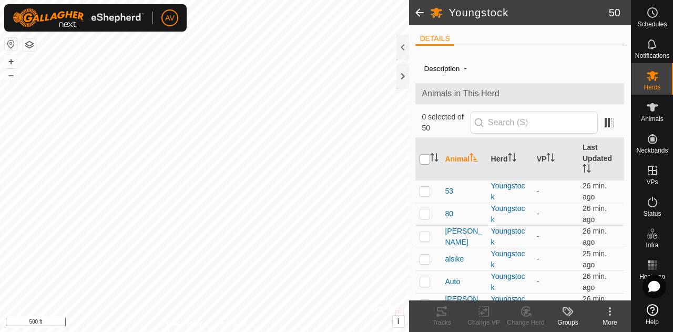
checkbox input "true"
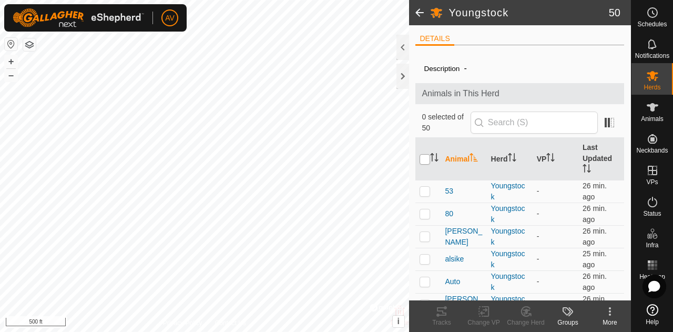
checkbox input "true"
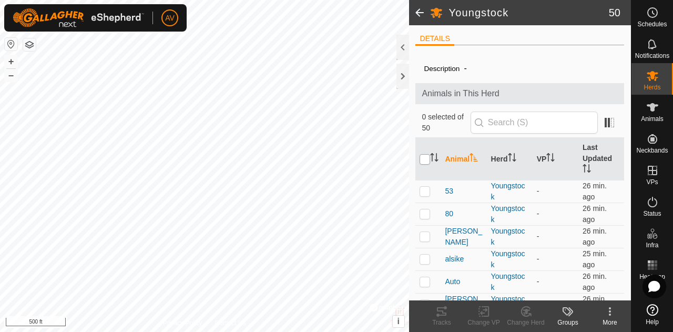
checkbox input "true"
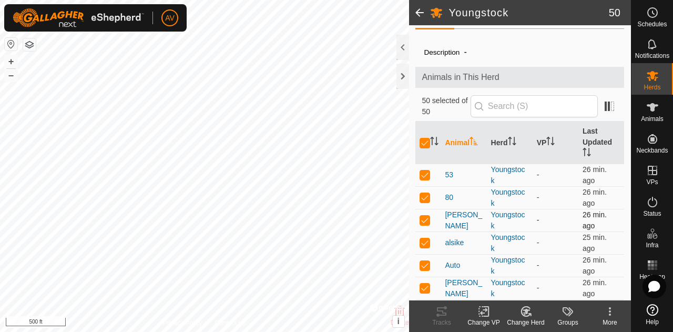
scroll to position [16, 0]
click at [422, 265] on div "Youngstock 50 DETAILS Description - Animals in This Herd 50 selected of 50 Anim…" at bounding box center [315, 166] width 631 height 332
click at [11, 56] on button "+" at bounding box center [11, 61] width 13 height 13
click at [419, 6] on span at bounding box center [419, 12] width 21 height 25
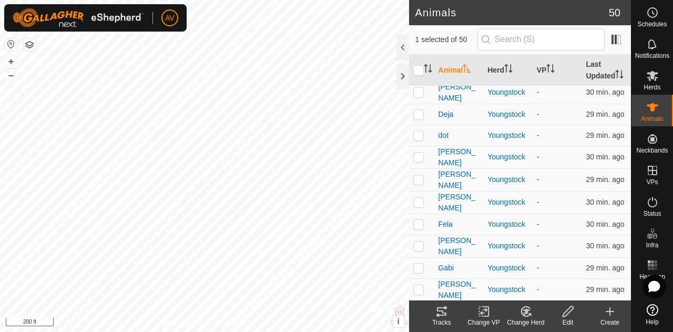
scroll to position [307, 0]
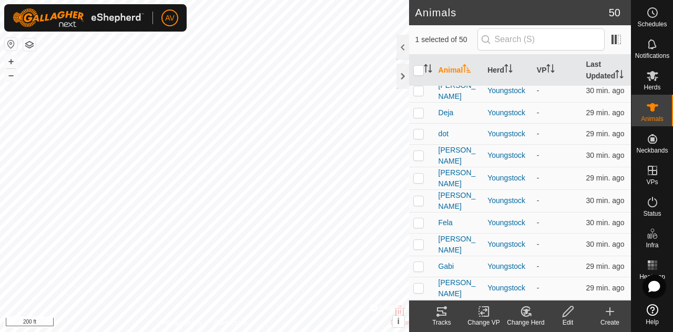
click at [523, 307] on icon at bounding box center [525, 310] width 9 height 9
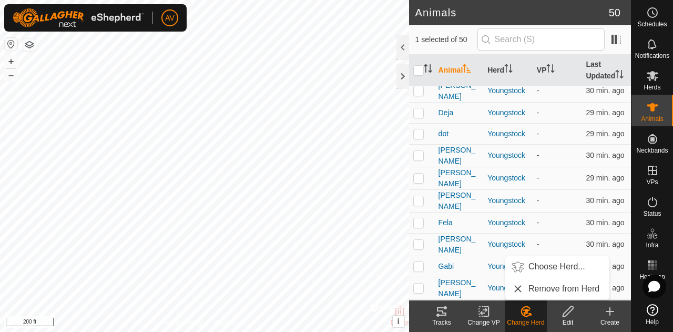
click at [523, 307] on icon at bounding box center [525, 310] width 9 height 9
click at [531, 296] on link "Remove from Herd" at bounding box center [557, 288] width 104 height 21
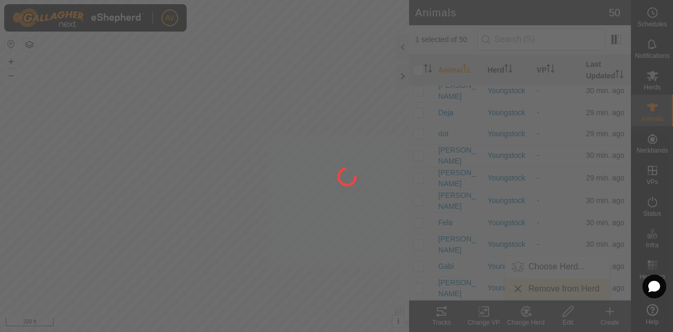
checkbox input "false"
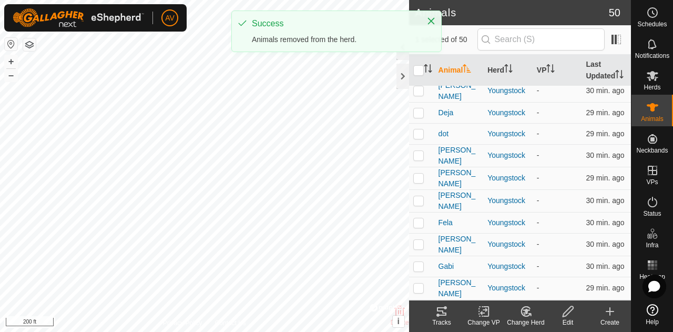
click at [519, 314] on icon at bounding box center [525, 311] width 13 height 13
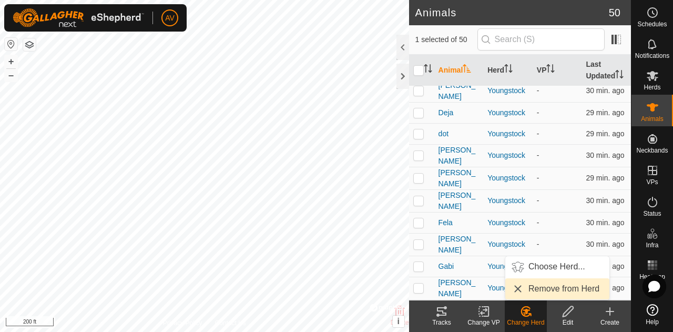
click at [529, 288] on link "Remove from Herd" at bounding box center [557, 288] width 104 height 21
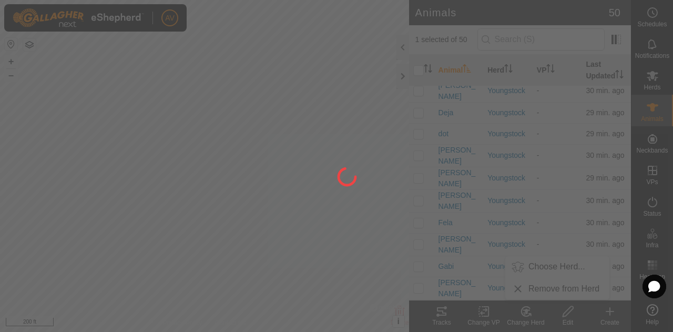
checkbox input "false"
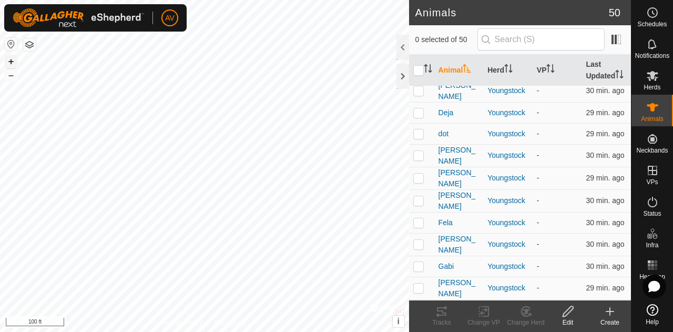
click at [14, 63] on button "+" at bounding box center [11, 61] width 13 height 13
click at [527, 316] on icon at bounding box center [525, 310] width 9 height 9
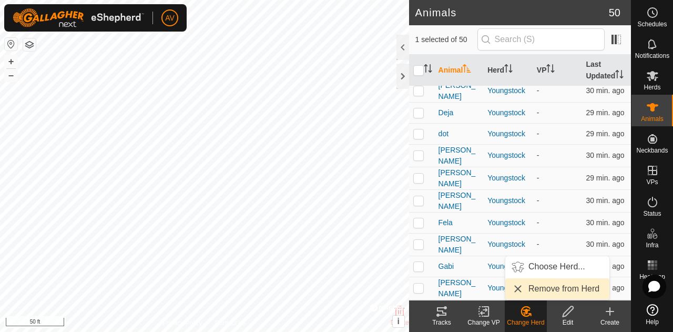
click at [531, 292] on link "Remove from Herd" at bounding box center [557, 288] width 104 height 21
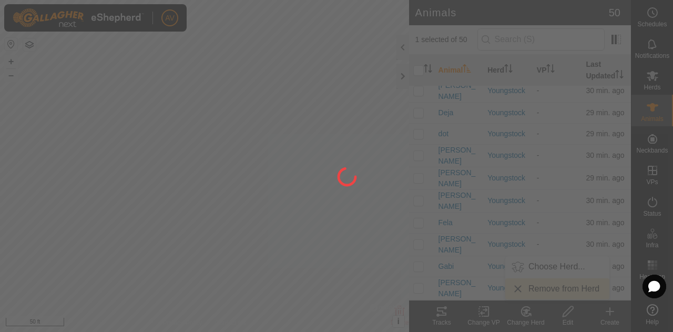
checkbox input "false"
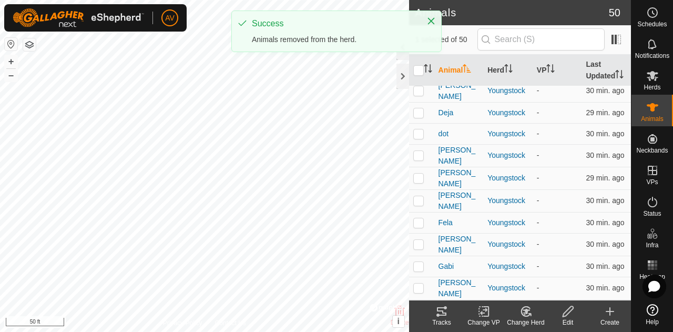
click at [530, 317] on icon at bounding box center [525, 311] width 13 height 13
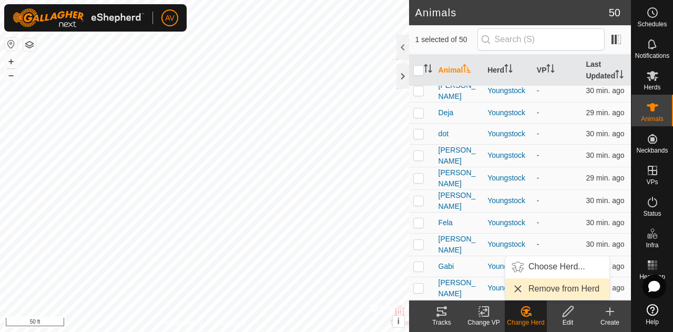
click at [526, 296] on link "Remove from Herd" at bounding box center [557, 288] width 104 height 21
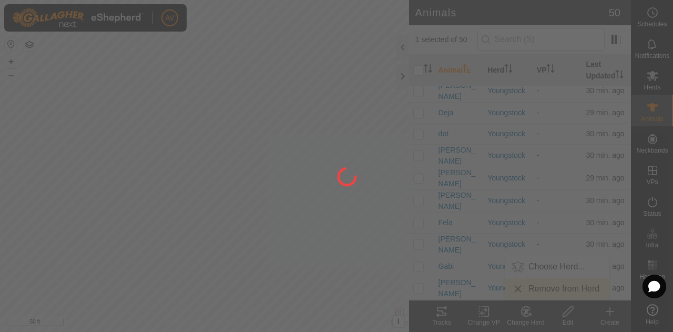
checkbox input "false"
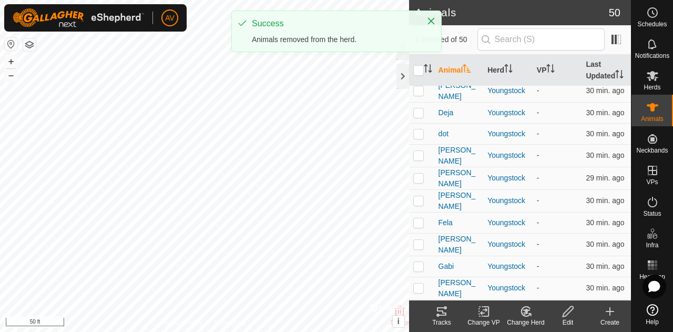
click at [524, 314] on icon at bounding box center [523, 313] width 3 height 3
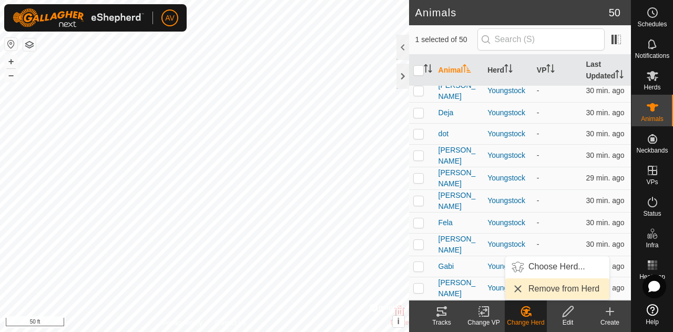
click at [524, 294] on link "Remove from Herd" at bounding box center [557, 288] width 104 height 21
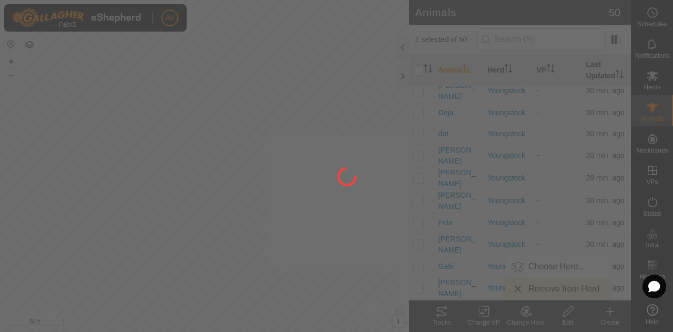
checkbox input "false"
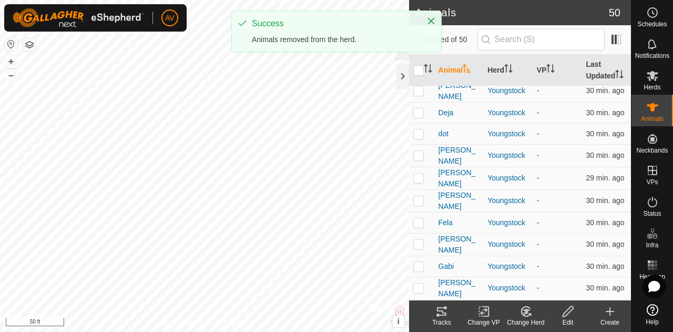
click at [520, 307] on icon at bounding box center [525, 311] width 13 height 13
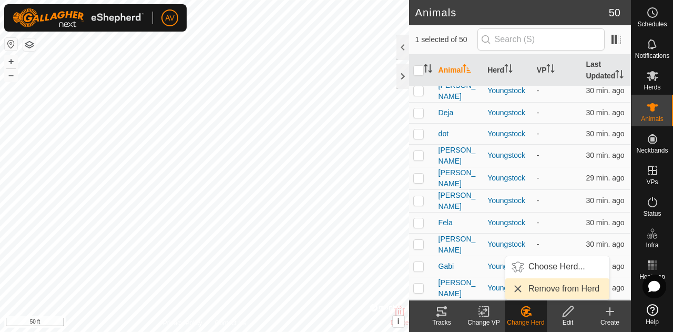
click at [527, 296] on link "Remove from Herd" at bounding box center [557, 288] width 104 height 21
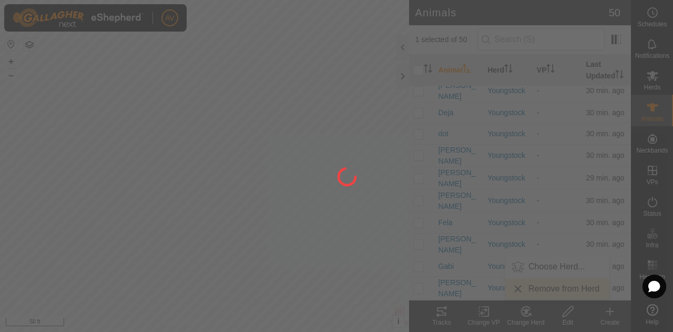
checkbox input "false"
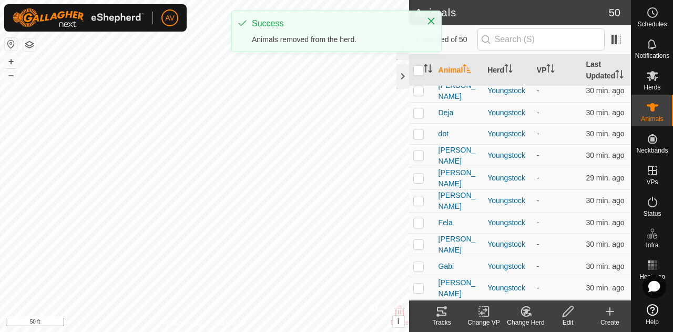
click at [545, 312] on change-mob-svg-icon at bounding box center [525, 311] width 42 height 13
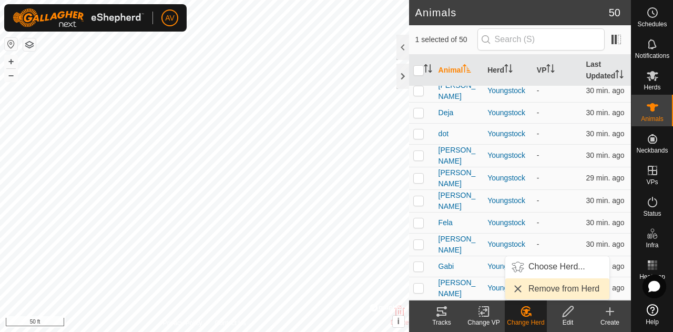
click at [545, 290] on link "Remove from Herd" at bounding box center [557, 288] width 104 height 21
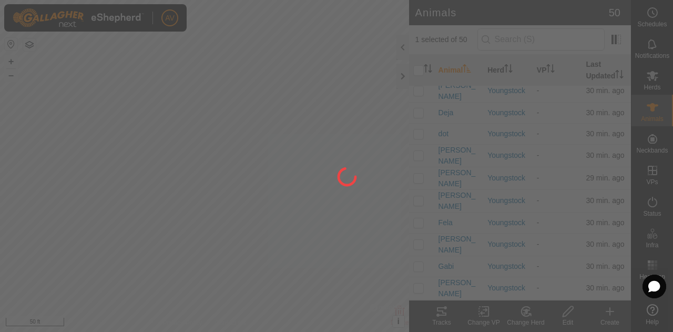
checkbox input "false"
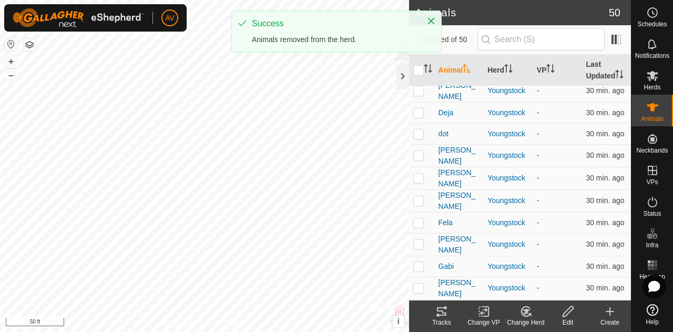
click at [540, 317] on change-mob-svg-icon at bounding box center [525, 311] width 42 height 13
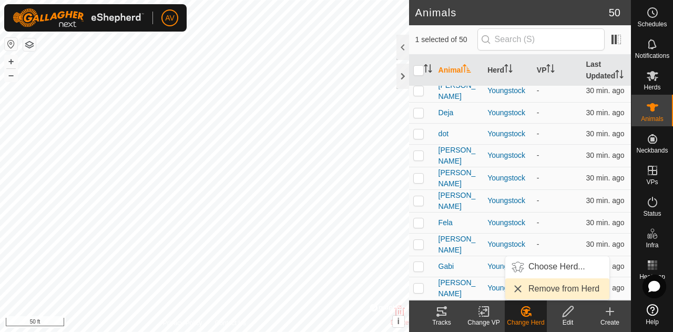
click at [541, 295] on link "Remove from Herd" at bounding box center [557, 288] width 104 height 21
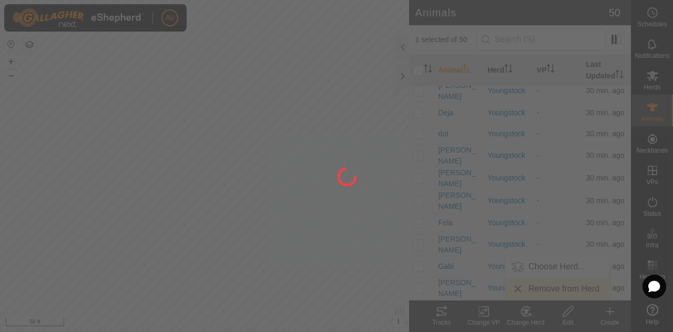
checkbox input "false"
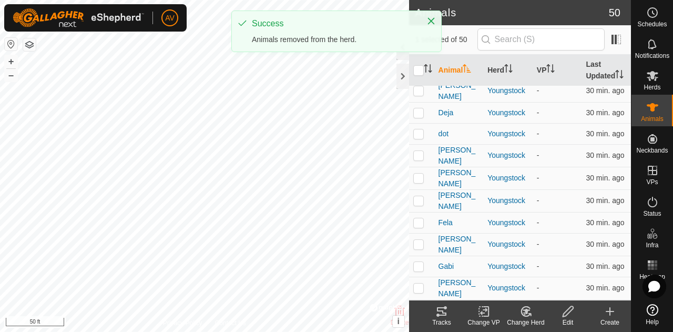
click at [520, 310] on icon at bounding box center [525, 311] width 13 height 13
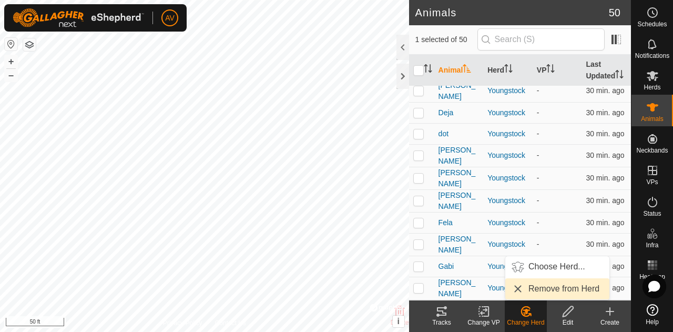
click at [533, 286] on link "Remove from Herd" at bounding box center [557, 288] width 104 height 21
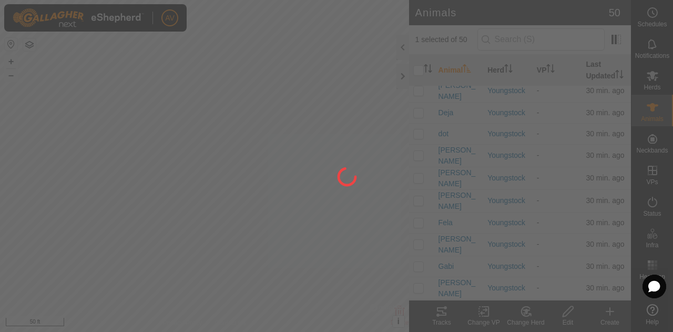
checkbox input "false"
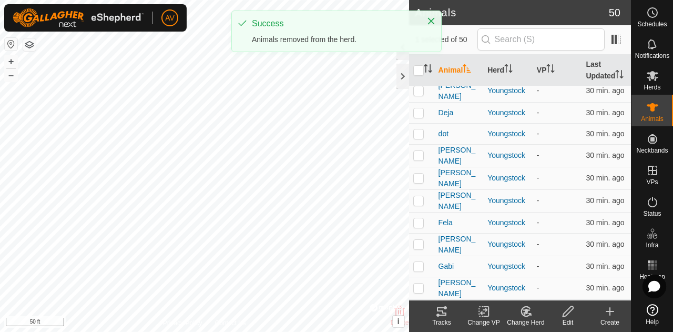
click at [532, 321] on div "Change Herd" at bounding box center [525, 321] width 42 height 9
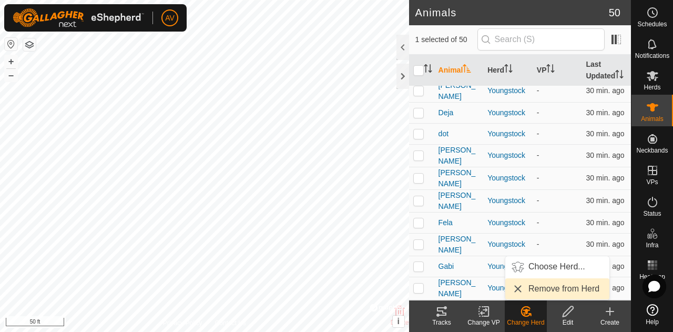
click at [525, 289] on link "Remove from Herd" at bounding box center [557, 288] width 104 height 21
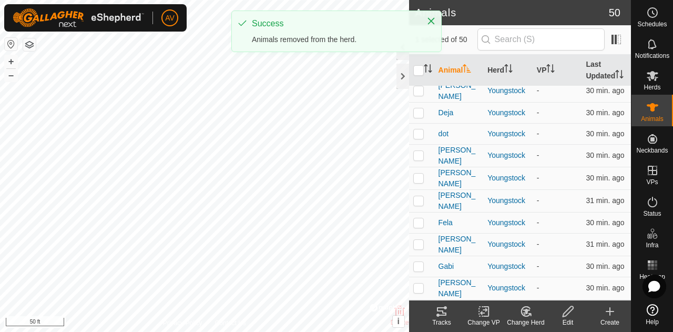
click at [532, 308] on icon at bounding box center [525, 311] width 13 height 13
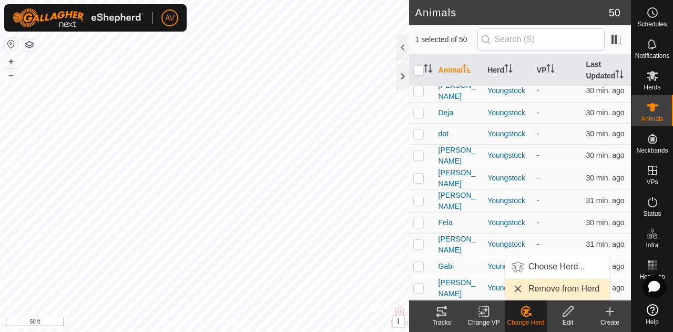
click at [533, 285] on link "Remove from Herd" at bounding box center [557, 288] width 104 height 21
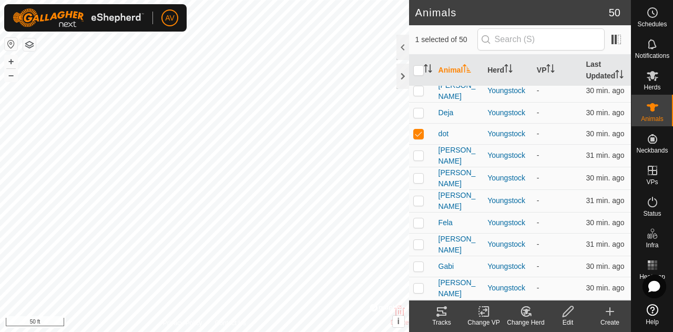
click at [530, 311] on icon at bounding box center [525, 311] width 13 height 13
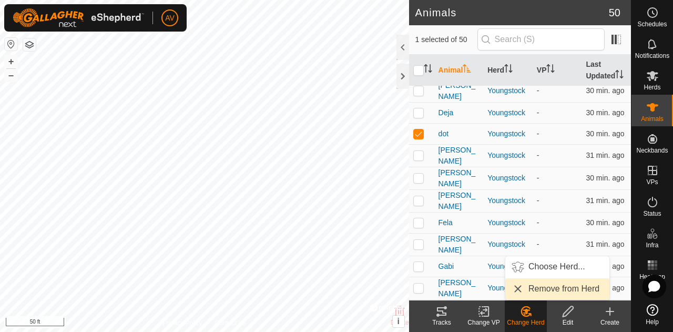
click at [531, 293] on link "Remove from Herd" at bounding box center [557, 288] width 104 height 21
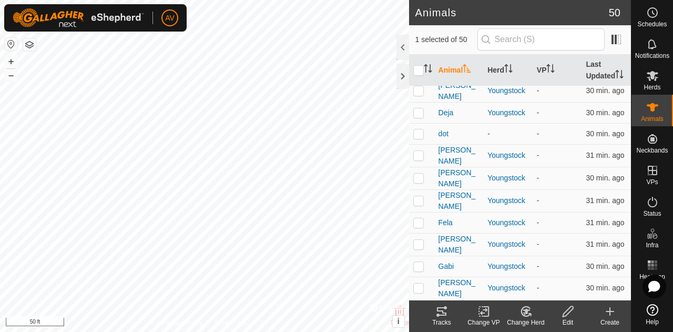
click at [528, 316] on icon at bounding box center [525, 311] width 13 height 13
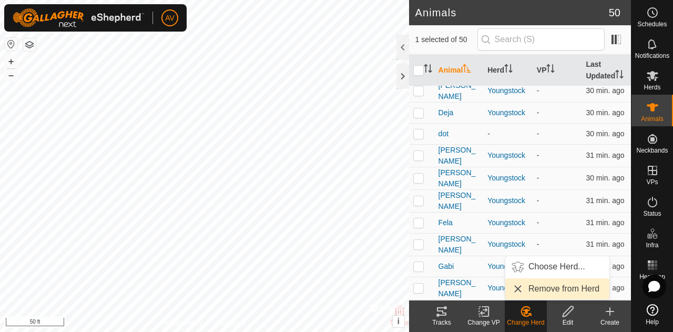
click at [529, 291] on link "Remove from Herd" at bounding box center [557, 288] width 104 height 21
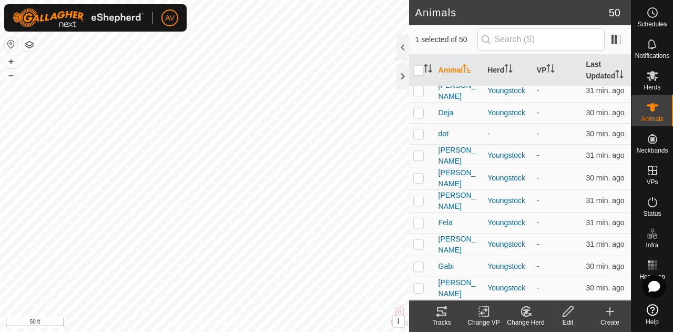
click at [524, 315] on icon at bounding box center [525, 310] width 9 height 9
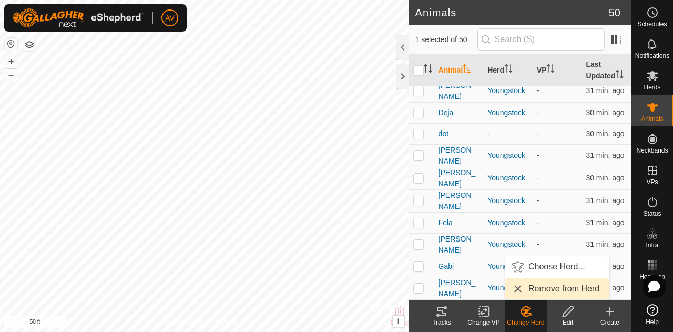
click at [530, 284] on link "Remove from Herd" at bounding box center [557, 288] width 104 height 21
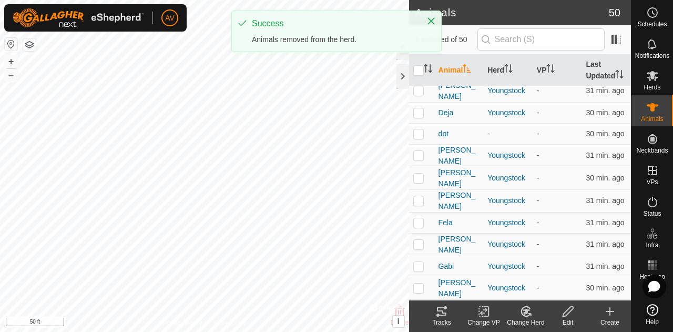
click at [517, 310] on change-mob-svg-icon at bounding box center [525, 311] width 42 height 13
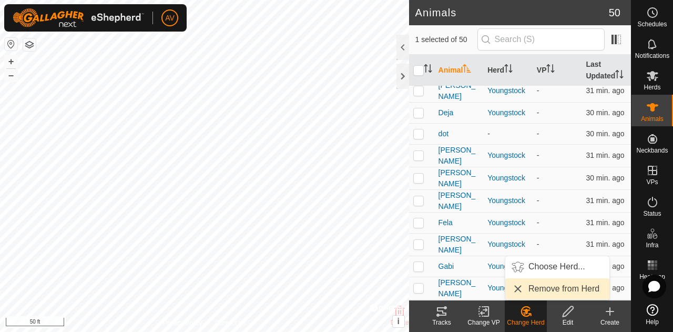
click at [517, 292] on link "Remove from Herd" at bounding box center [557, 288] width 104 height 21
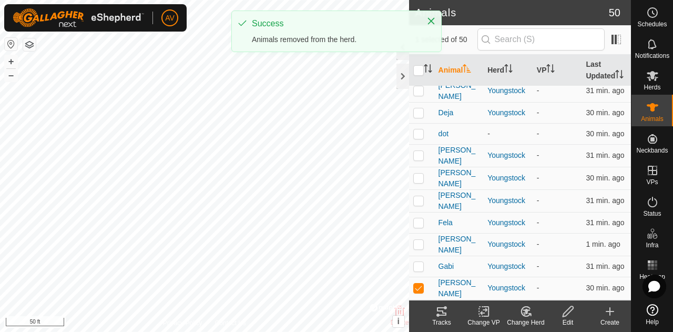
click at [531, 311] on icon at bounding box center [525, 311] width 13 height 13
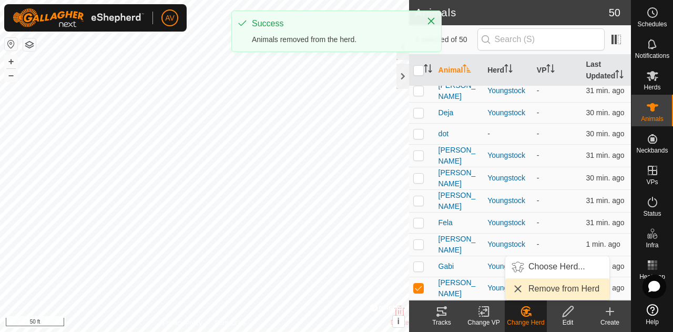
click at [531, 294] on link "Remove from Herd" at bounding box center [557, 288] width 104 height 21
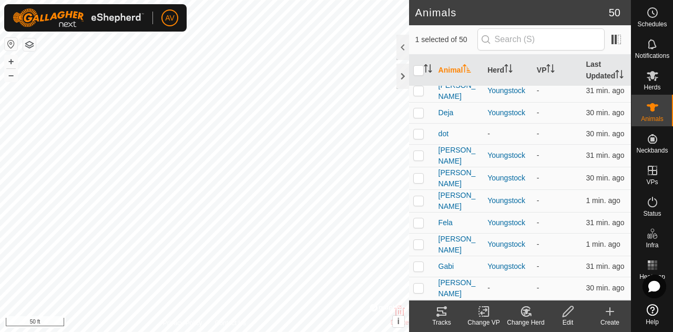
click at [532, 315] on icon at bounding box center [525, 311] width 13 height 13
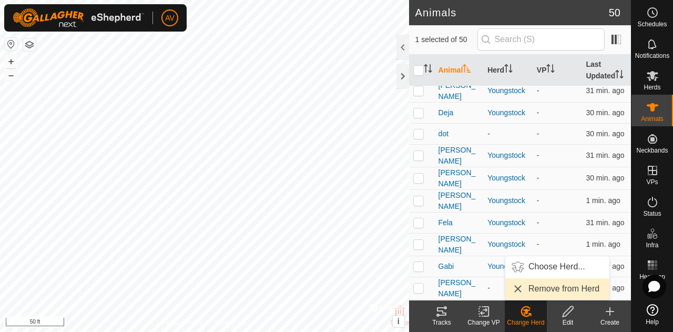
click at [535, 287] on link "Remove from Herd" at bounding box center [557, 288] width 104 height 21
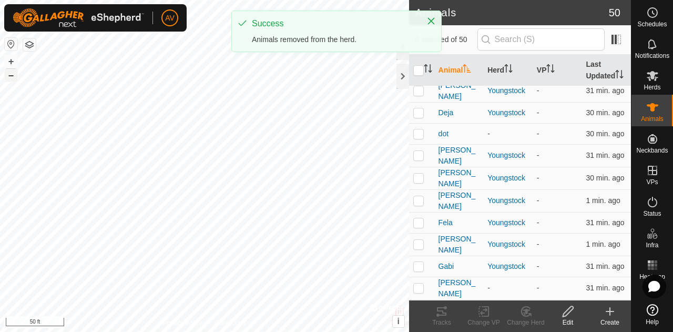
click at [11, 71] on div "giselle 4158441166 Youngstock - + – ⇧ i © Mapbox , © OpenStreetMap , Improve th…" at bounding box center [204, 166] width 409 height 332
click at [11, 71] on button "–" at bounding box center [11, 75] width 13 height 13
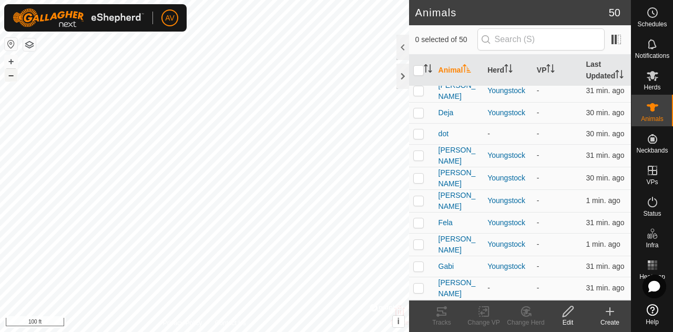
click at [11, 72] on button "–" at bounding box center [11, 75] width 13 height 13
click at [11, 59] on button "+" at bounding box center [11, 61] width 13 height 13
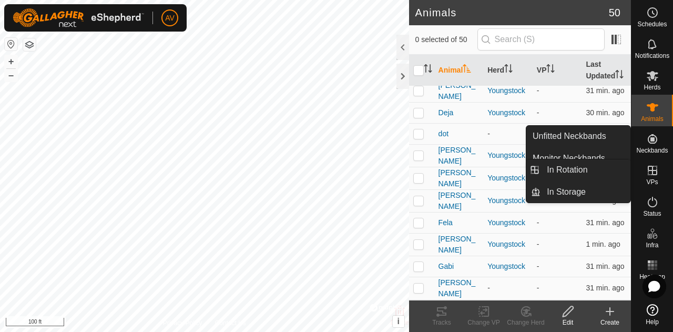
click at [660, 167] on es-virtualpaddocks-svg-icon at bounding box center [652, 170] width 19 height 17
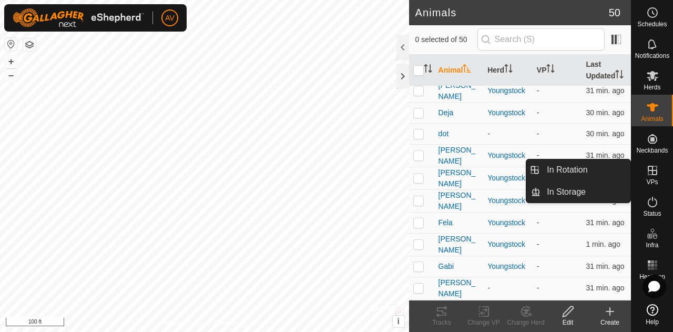
click at [603, 162] on link "In Rotation" at bounding box center [585, 169] width 90 height 21
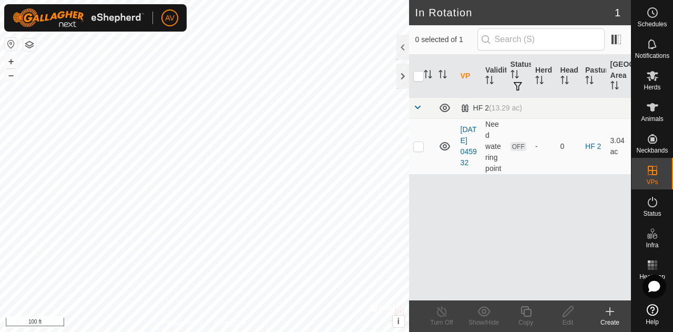
click at [603, 326] on div "Create" at bounding box center [610, 321] width 42 height 9
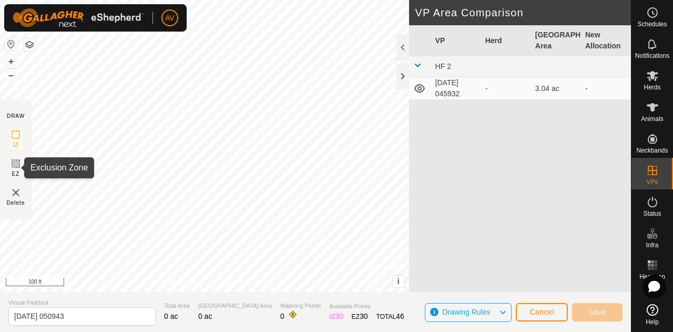
click at [17, 162] on icon at bounding box center [15, 163] width 13 height 13
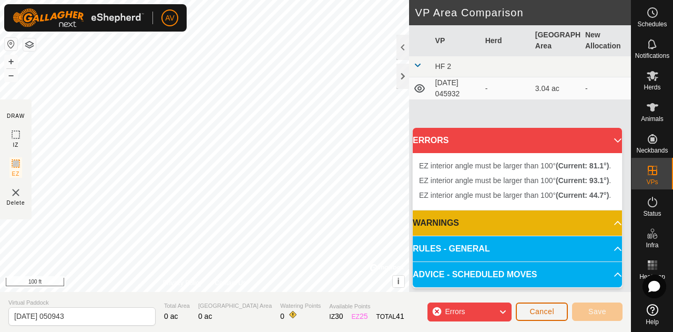
click at [535, 305] on button "Cancel" at bounding box center [542, 311] width 52 height 18
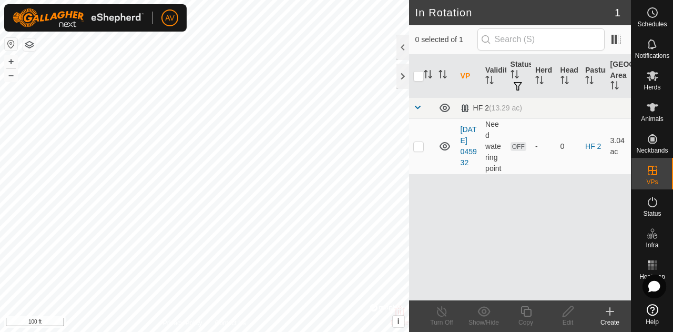
click at [603, 303] on div "Create" at bounding box center [610, 316] width 42 height 32
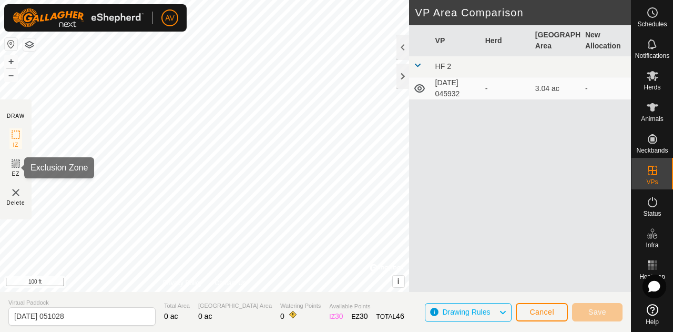
click at [17, 163] on icon at bounding box center [15, 163] width 13 height 13
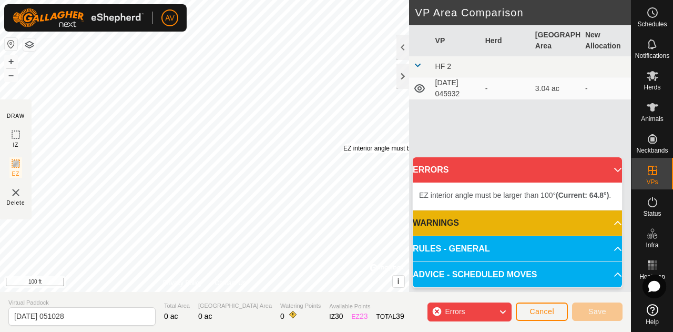
click at [343, 143] on div "EZ interior angle must be larger than 100° (Current: 64.8°) ." at bounding box center [425, 147] width 164 height 9
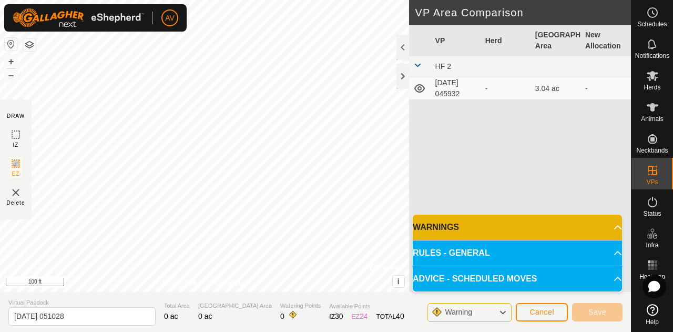
click at [515, 159] on div "VP Herd Grazing Area New Allocation HF 2 2025-08-17 045932 - 3.04 ac -" at bounding box center [520, 171] width 222 height 292
click at [540, 306] on button "Cancel" at bounding box center [542, 312] width 52 height 18
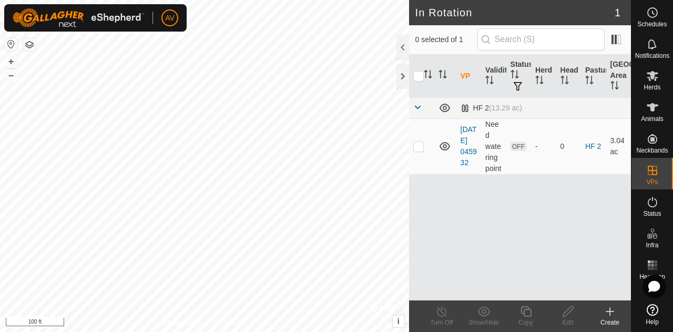
click at [608, 313] on icon at bounding box center [609, 311] width 13 height 13
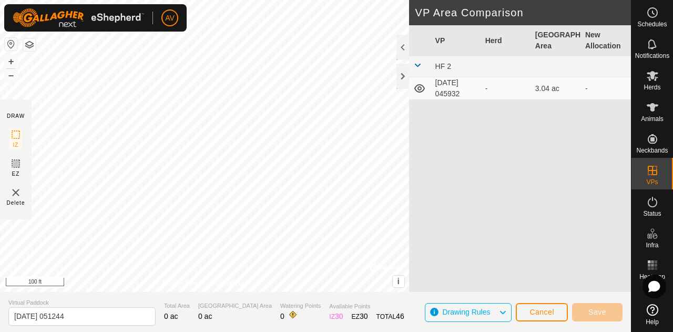
click at [24, 171] on section "DRAW IZ EZ Delete" at bounding box center [16, 159] width 32 height 120
click at [18, 170] on span "EZ" at bounding box center [16, 174] width 8 height 8
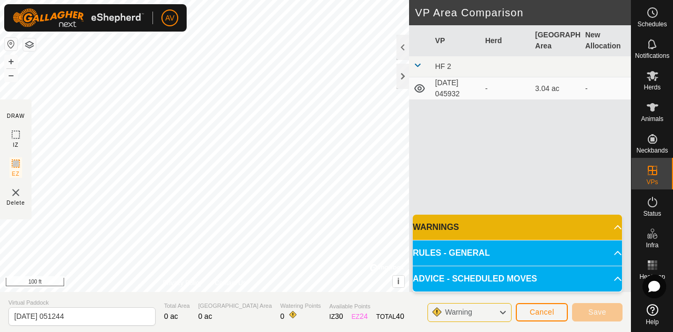
click at [571, 239] on p-accordion-header "WARNINGS" at bounding box center [517, 226] width 209 height 25
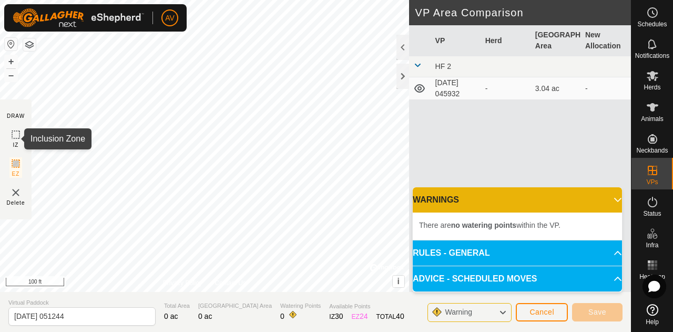
click at [14, 138] on icon at bounding box center [15, 134] width 13 height 13
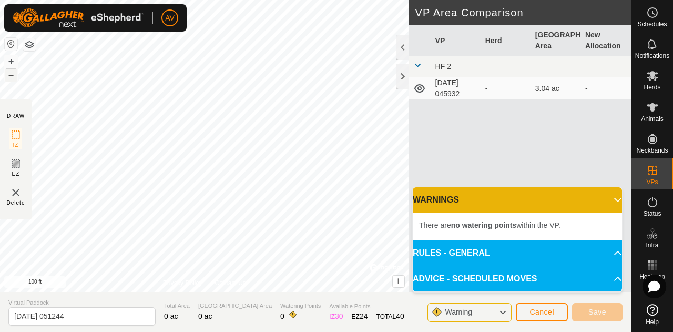
click at [13, 77] on button "–" at bounding box center [11, 75] width 13 height 13
click at [13, 76] on button "–" at bounding box center [11, 75] width 13 height 13
click at [15, 63] on button "+" at bounding box center [11, 61] width 13 height 13
click at [11, 77] on button "–" at bounding box center [11, 75] width 13 height 13
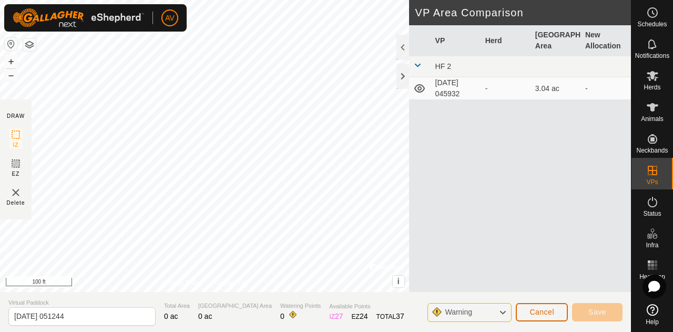
click at [548, 312] on span "Cancel" at bounding box center [541, 311] width 25 height 8
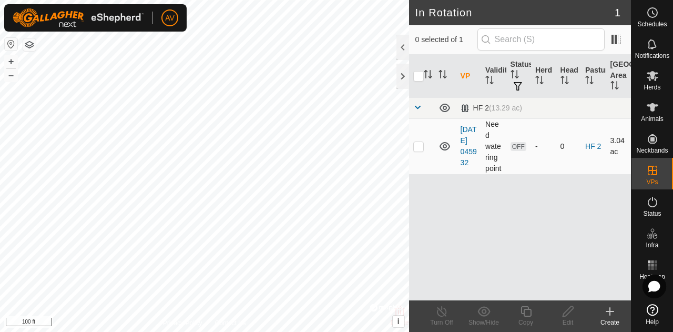
click at [428, 140] on td at bounding box center [421, 146] width 25 height 56
click at [653, 77] on icon at bounding box center [652, 76] width 12 height 10
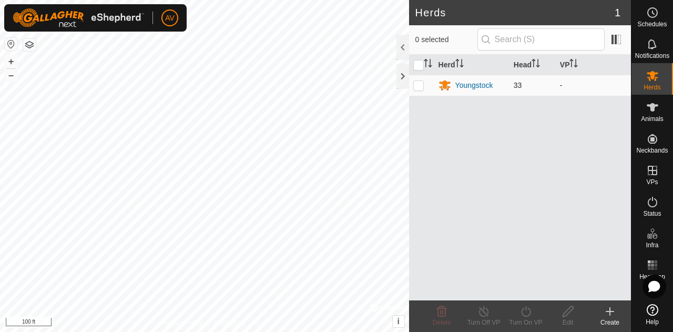
drag, startPoint x: 473, startPoint y: 83, endPoint x: 416, endPoint y: 85, distance: 56.8
click at [416, 85] on p-checkbox at bounding box center [418, 85] width 11 height 8
click at [519, 313] on icon at bounding box center [525, 311] width 13 height 13
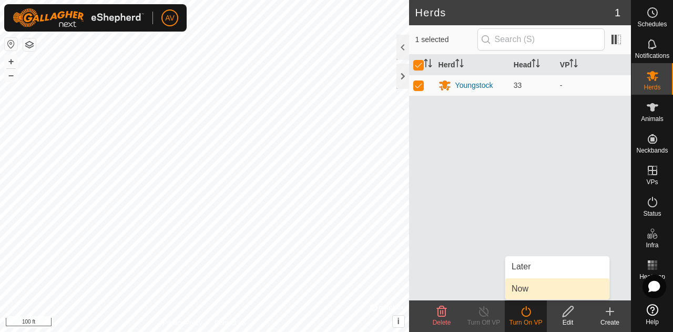
click at [534, 283] on link "Now" at bounding box center [557, 288] width 104 height 21
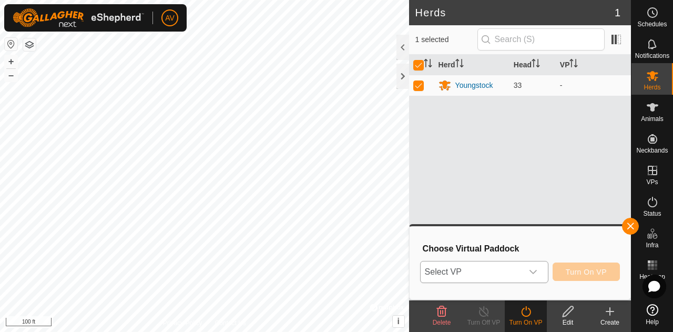
click at [542, 273] on div "dropdown trigger" at bounding box center [532, 271] width 21 height 21
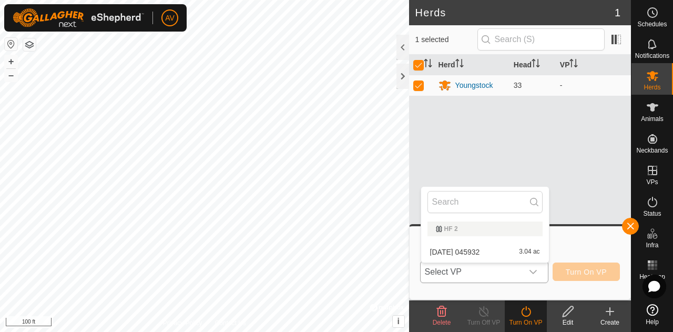
click at [527, 251] on li "2025-08-17 045932 3.04 ac" at bounding box center [485, 251] width 128 height 21
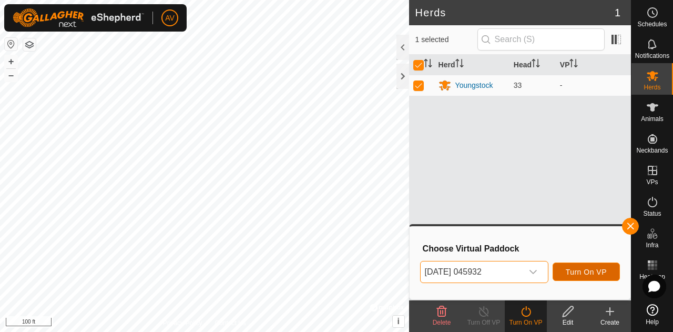
click at [580, 272] on span "Turn On VP" at bounding box center [585, 271] width 41 height 8
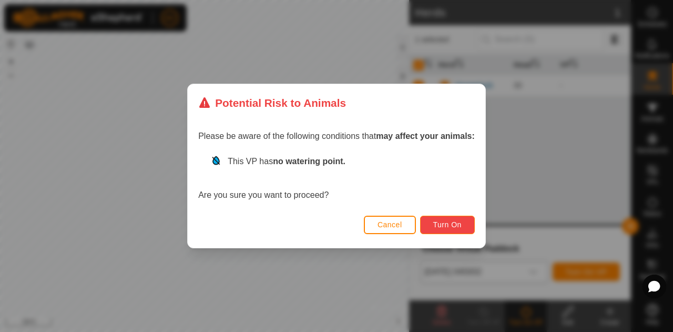
click at [437, 225] on span "Turn On" at bounding box center [447, 224] width 28 height 8
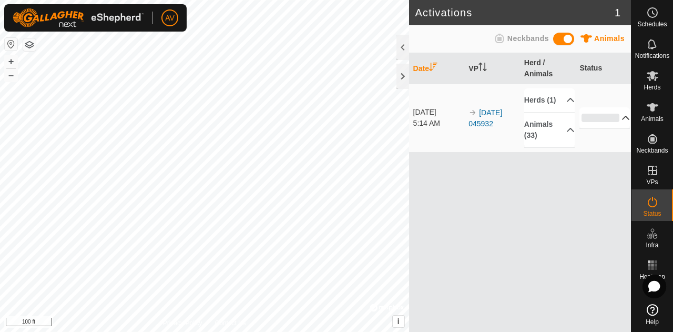
click at [617, 124] on p-accordion-header "0%" at bounding box center [604, 117] width 50 height 21
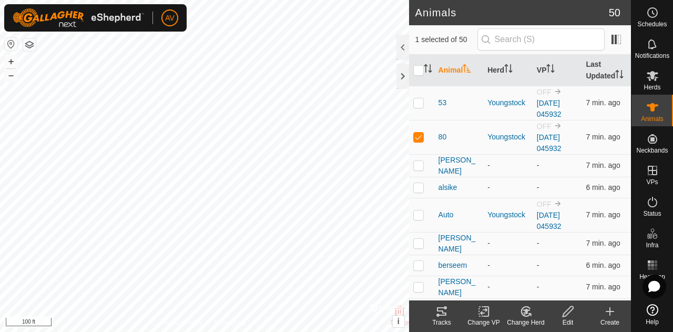
click at [454, 314] on tracks-svg-icon at bounding box center [441, 311] width 42 height 13
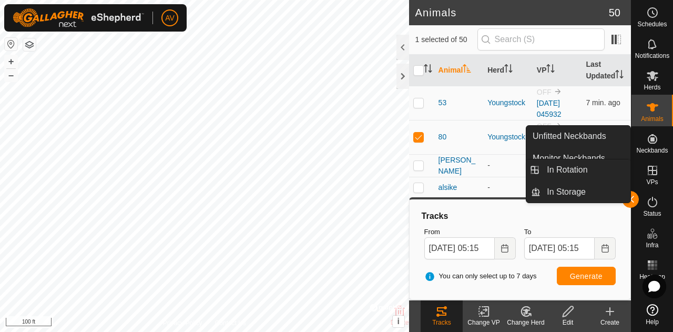
click at [655, 173] on icon at bounding box center [652, 170] width 13 height 13
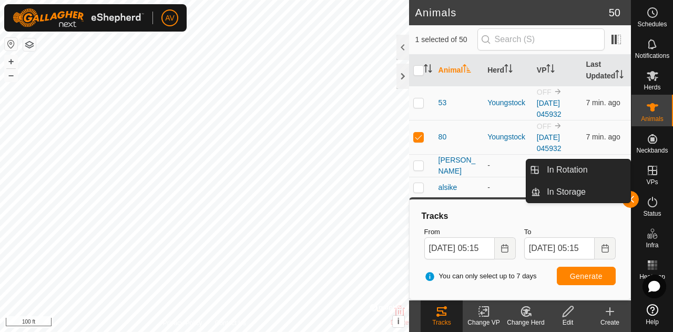
click at [612, 168] on link "In Rotation" at bounding box center [585, 169] width 90 height 21
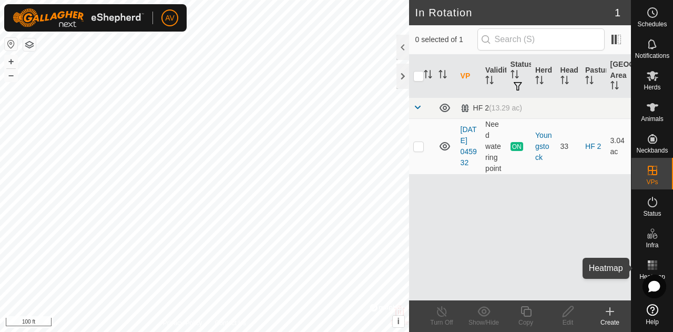
click at [664, 267] on div "Heatmap" at bounding box center [652, 268] width 42 height 32
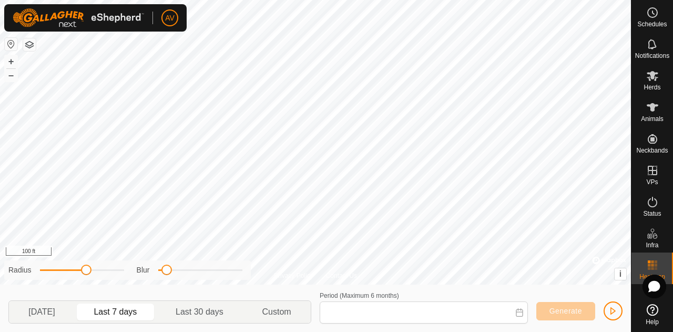
type input "[DATE] - [DATE]"
drag, startPoint x: 165, startPoint y: 275, endPoint x: 202, endPoint y: 274, distance: 36.8
click at [202, 274] on span at bounding box center [202, 269] width 11 height 11
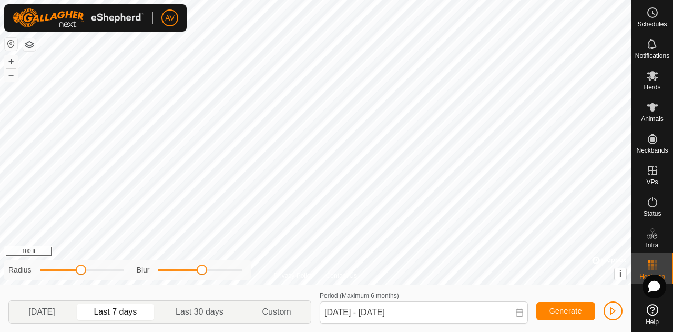
drag, startPoint x: 86, startPoint y: 269, endPoint x: 80, endPoint y: 276, distance: 8.9
click at [80, 276] on div "Radius Blur" at bounding box center [127, 269] width 246 height 19
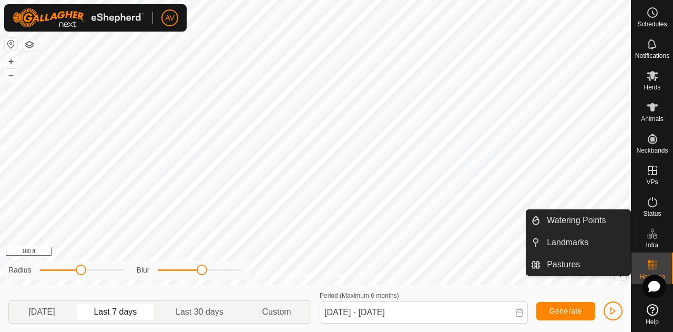
click at [661, 241] on es-infrastructure-svg-icon at bounding box center [652, 233] width 19 height 17
click at [653, 238] on icon at bounding box center [652, 233] width 13 height 13
click at [588, 273] on link "Pastures" at bounding box center [585, 264] width 90 height 21
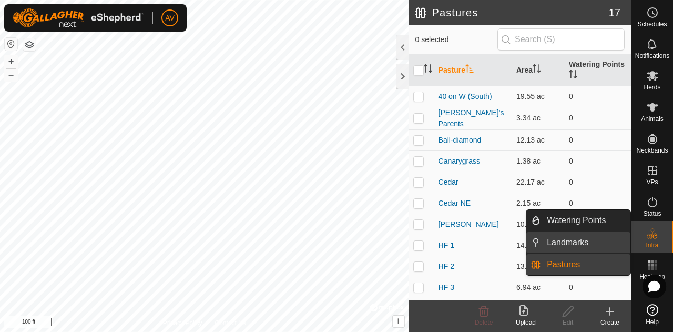
click at [585, 246] on link "Landmarks" at bounding box center [585, 242] width 90 height 21
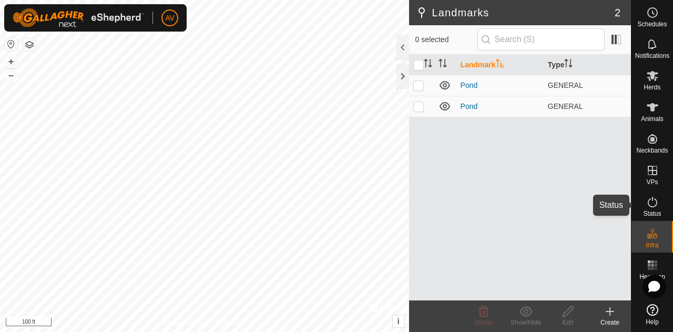
click at [658, 197] on es-activation-svg-icon at bounding box center [652, 201] width 19 height 17
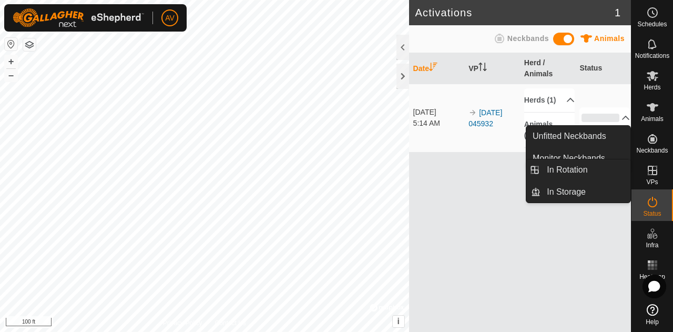
click at [656, 169] on icon at bounding box center [652, 170] width 13 height 13
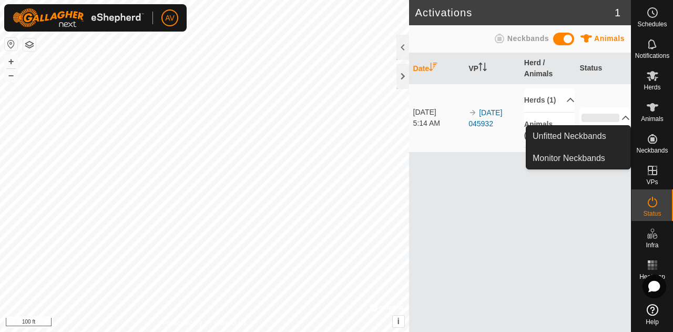
click at [654, 140] on icon at bounding box center [652, 138] width 13 height 13
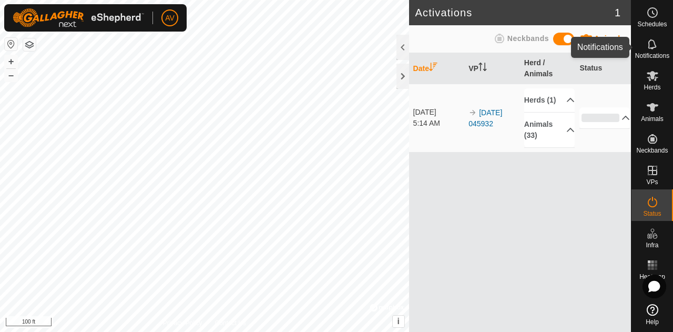
click at [650, 46] on icon at bounding box center [652, 44] width 13 height 13
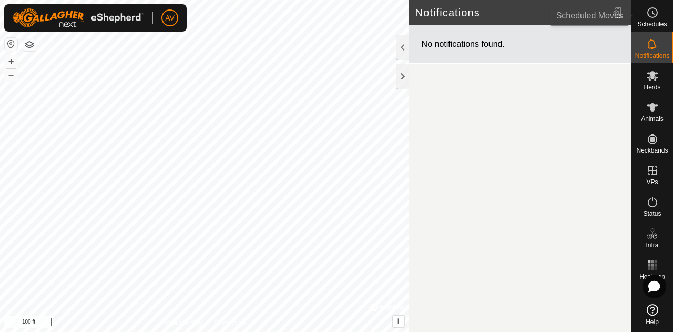
click at [655, 13] on icon at bounding box center [652, 12] width 13 height 13
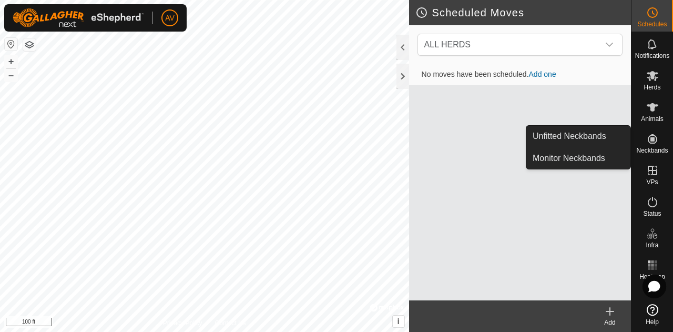
click at [652, 140] on icon at bounding box center [651, 138] width 9 height 9
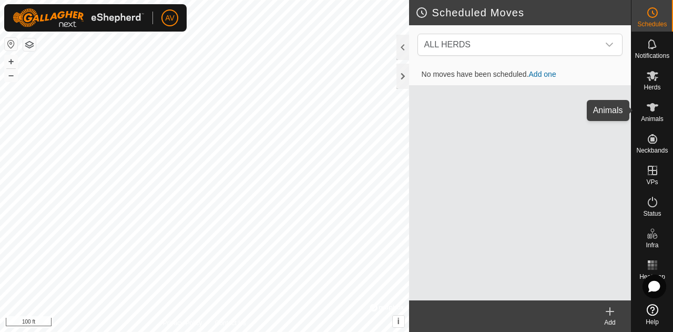
click at [651, 117] on span "Animals" at bounding box center [652, 119] width 23 height 6
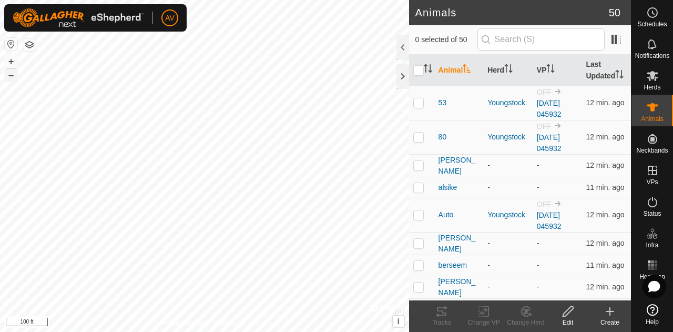
click at [8, 71] on button "–" at bounding box center [11, 75] width 13 height 13
click at [14, 59] on button "+" at bounding box center [11, 61] width 13 height 13
click at [10, 60] on button "+" at bounding box center [11, 61] width 13 height 13
click at [12, 76] on button "–" at bounding box center [11, 75] width 13 height 13
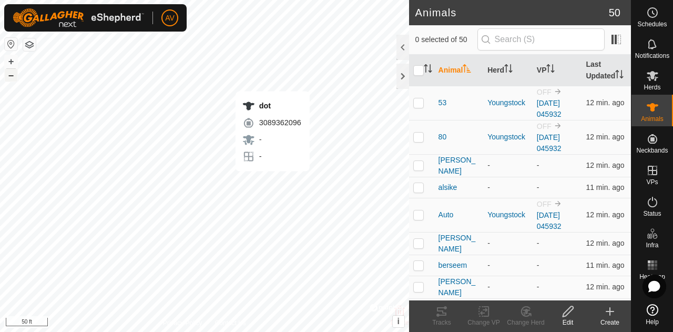
checkbox input "true"
click at [523, 321] on div "Change Herd" at bounding box center [525, 321] width 42 height 9
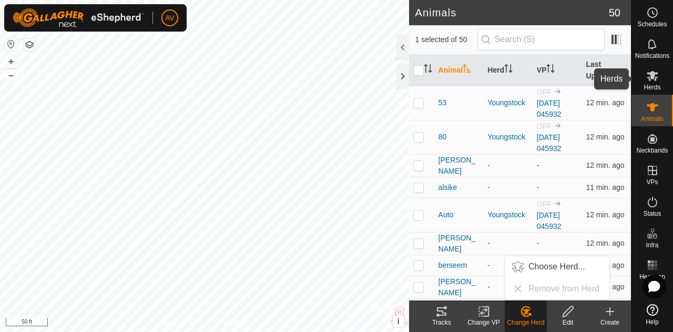
click at [644, 91] on div "Herds" at bounding box center [652, 79] width 42 height 32
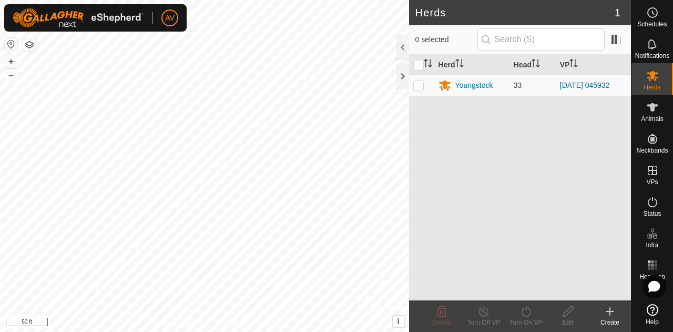
click at [616, 312] on create-svg-icon at bounding box center [610, 311] width 42 height 13
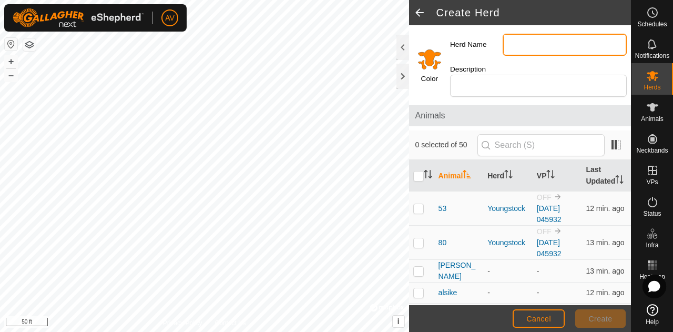
click at [521, 50] on input "Herd Name" at bounding box center [564, 45] width 124 height 22
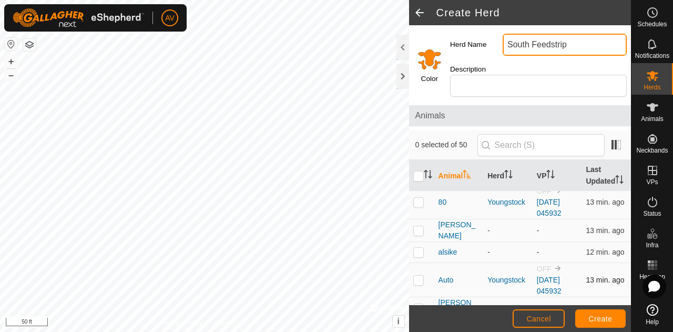
scroll to position [40, 0]
type input "South Feedstrip"
click at [418, 235] on p-checkbox at bounding box center [418, 230] width 11 height 8
checkbox input "true"
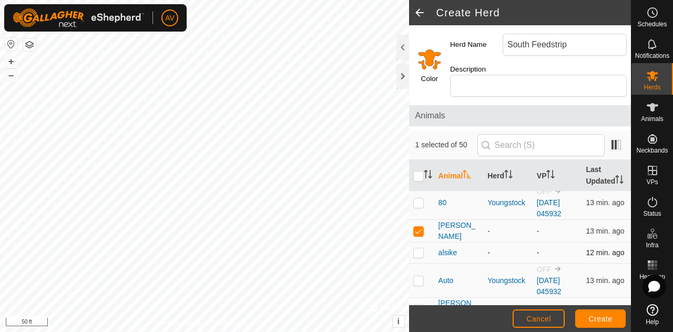
click at [417, 256] on p-checkbox at bounding box center [418, 252] width 11 height 8
checkbox input "true"
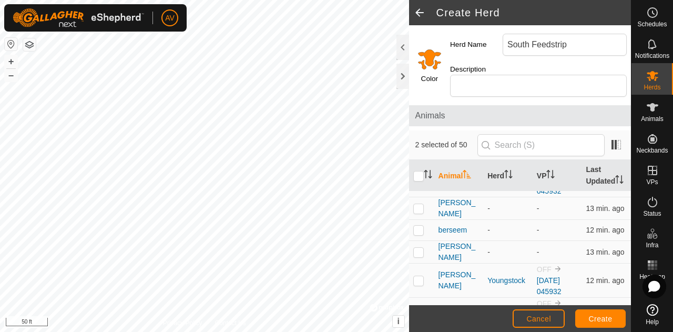
scroll to position [140, 0]
click at [419, 213] on p-checkbox at bounding box center [418, 208] width 11 height 8
checkbox input "true"
click at [419, 233] on p-checkbox at bounding box center [418, 230] width 11 height 8
checkbox input "true"
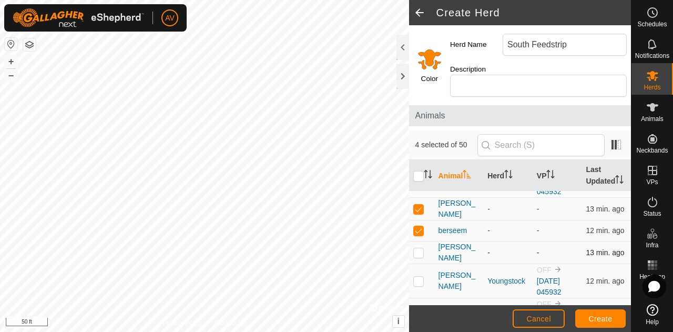
click at [420, 263] on td at bounding box center [421, 252] width 25 height 23
checkbox input "true"
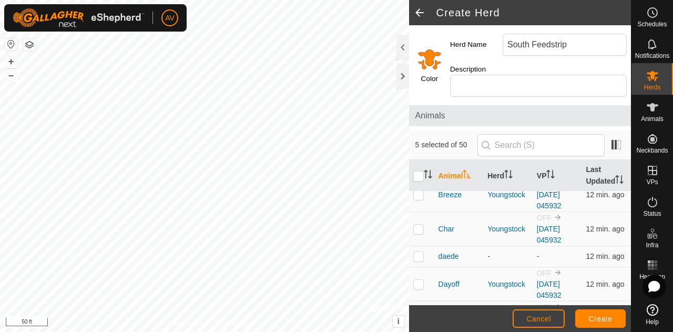
click at [420, 263] on td at bounding box center [421, 256] width 25 height 21
checkbox input "true"
click at [420, 263] on td at bounding box center [421, 255] width 25 height 21
checkbox input "true"
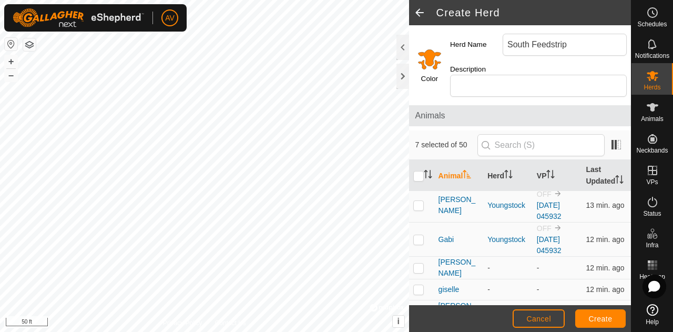
click at [420, 263] on p-checkbox at bounding box center [418, 267] width 11 height 8
checkbox input "true"
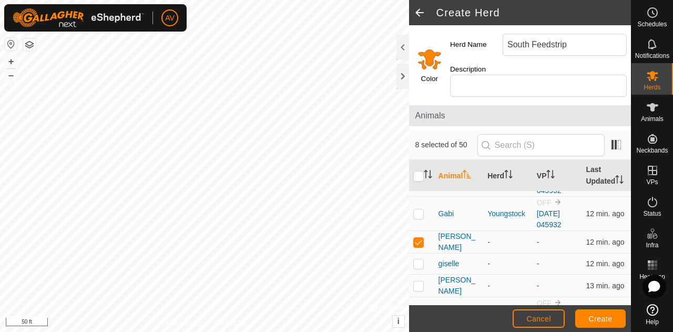
scroll to position [663, 0]
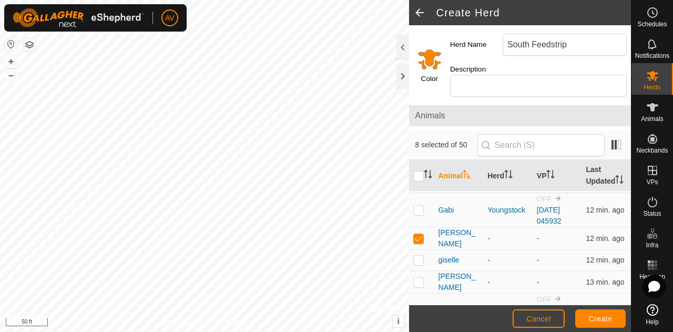
click at [420, 263] on td at bounding box center [421, 260] width 25 height 21
checkbox input "true"
click at [420, 277] on p-checkbox at bounding box center [418, 281] width 11 height 8
checkbox input "true"
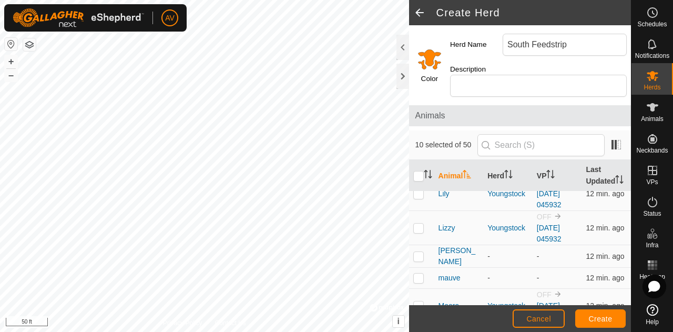
scroll to position [814, 0]
click at [420, 251] on p-checkbox at bounding box center [418, 255] width 11 height 8
checkbox input "true"
click at [418, 273] on p-checkbox at bounding box center [418, 277] width 11 height 8
checkbox input "true"
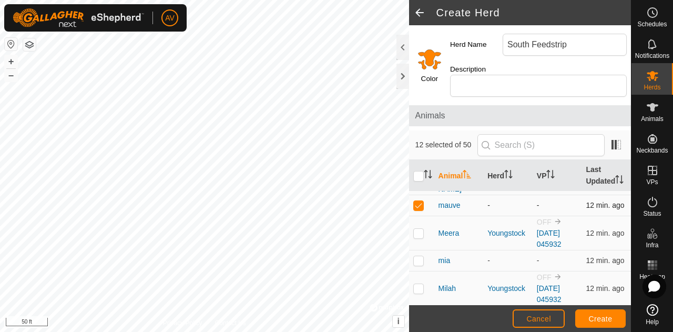
scroll to position [890, 0]
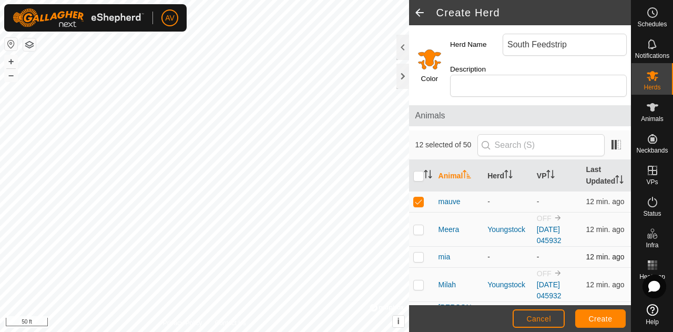
click at [418, 252] on p-checkbox at bounding box center [418, 256] width 11 height 8
checkbox input "true"
click at [418, 252] on p-checkbox at bounding box center [418, 256] width 11 height 8
checkbox input "true"
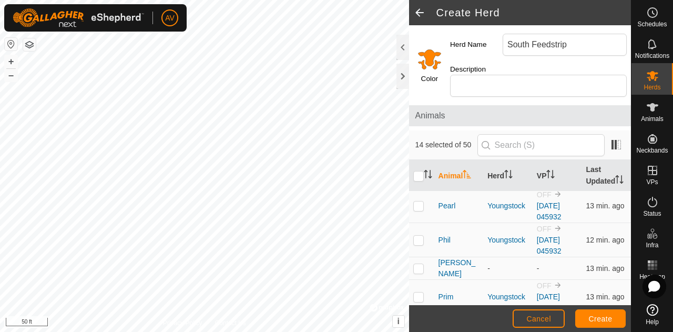
click at [418, 264] on p-checkbox at bounding box center [418, 268] width 11 height 8
checkbox input "true"
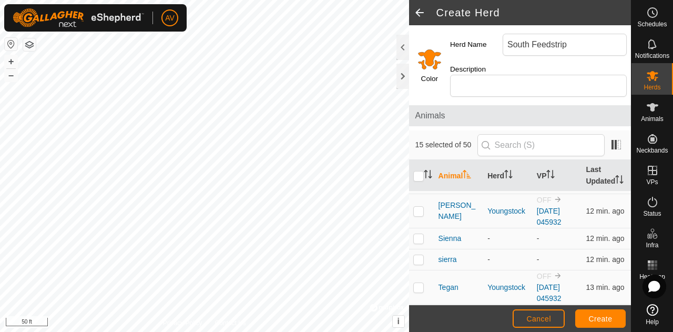
scroll to position [1317, 0]
click at [420, 227] on td at bounding box center [421, 237] width 25 height 21
checkbox input "true"
click at [419, 254] on p-checkbox at bounding box center [418, 258] width 11 height 8
checkbox input "true"
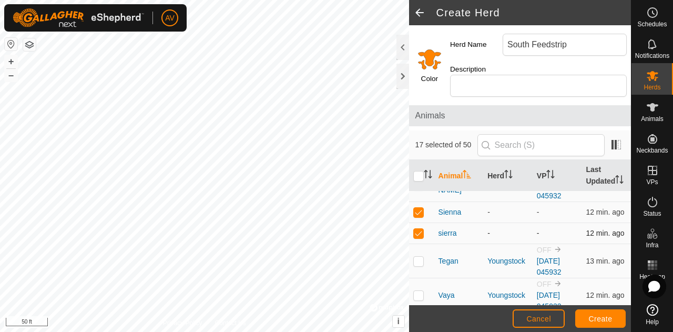
scroll to position [1368, 0]
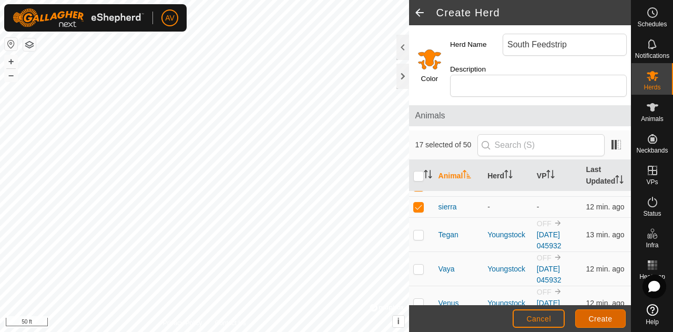
click at [607, 318] on span "Create" at bounding box center [601, 318] width 24 height 8
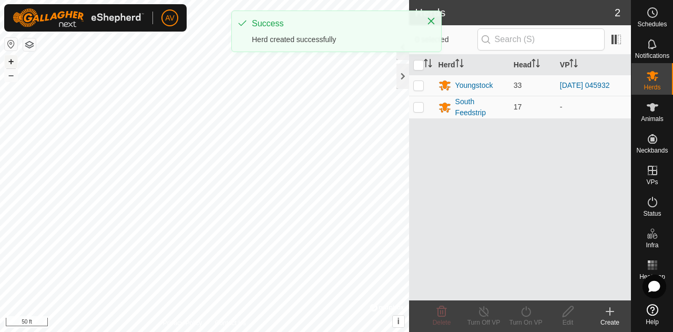
click at [9, 57] on button "+" at bounding box center [11, 61] width 13 height 13
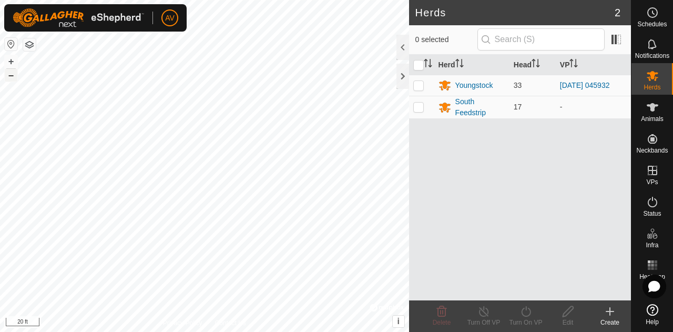
click at [15, 75] on button "–" at bounding box center [11, 75] width 13 height 13
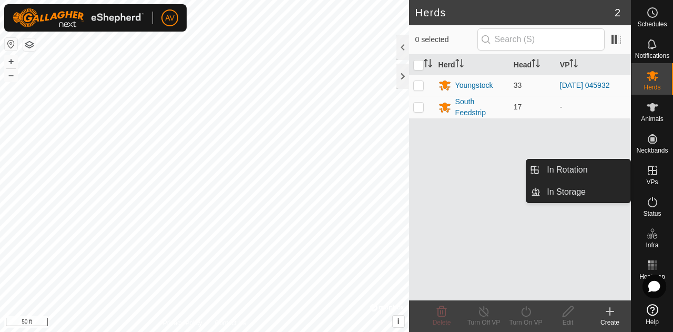
drag, startPoint x: 637, startPoint y: 187, endPoint x: 643, endPoint y: 180, distance: 8.6
click at [643, 180] on div "VPs" at bounding box center [652, 174] width 42 height 32
click at [624, 173] on link "In Rotation" at bounding box center [585, 169] width 90 height 21
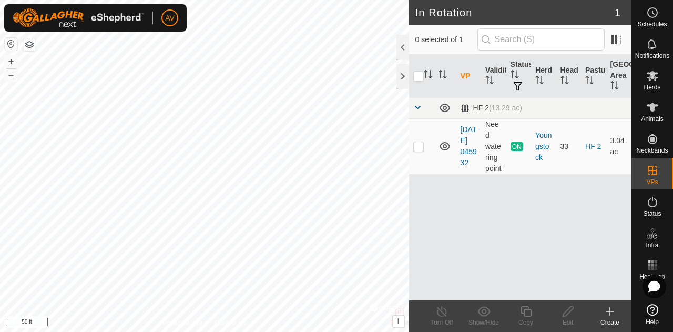
click at [611, 316] on icon at bounding box center [609, 311] width 13 height 13
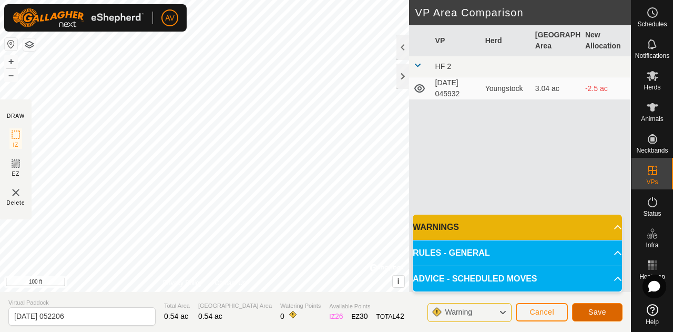
click at [599, 316] on span "Save" at bounding box center [597, 311] width 18 height 8
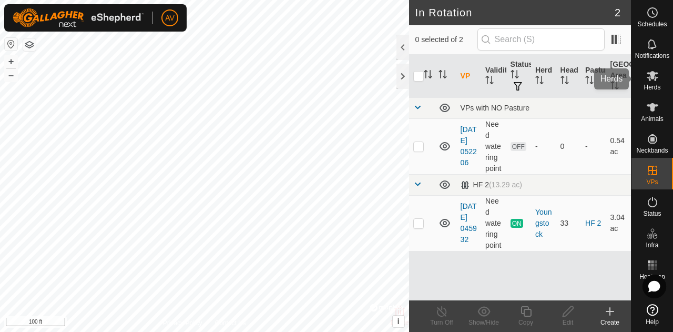
click at [656, 89] on span "Herds" at bounding box center [651, 87] width 17 height 6
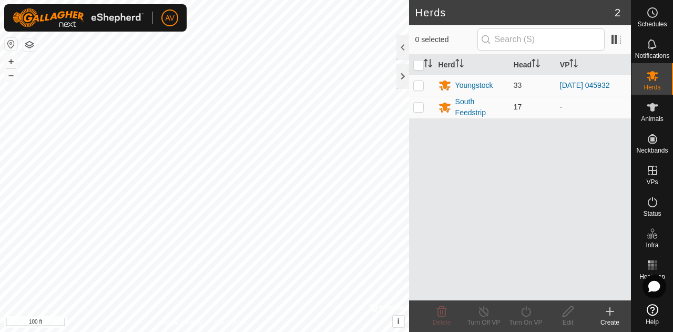
click at [415, 104] on p-checkbox at bounding box center [418, 106] width 11 height 8
checkbox input "true"
click at [522, 318] on div "Turn On VP" at bounding box center [525, 321] width 42 height 9
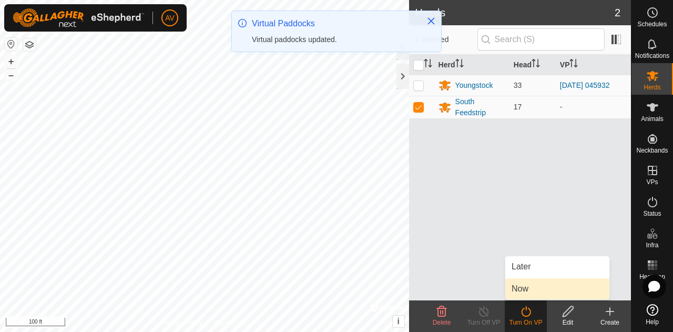
click at [522, 288] on link "Now" at bounding box center [557, 288] width 104 height 21
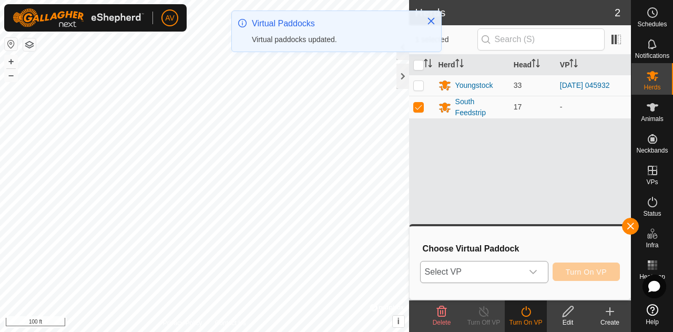
click at [530, 271] on icon "dropdown trigger" at bounding box center [533, 271] width 8 height 8
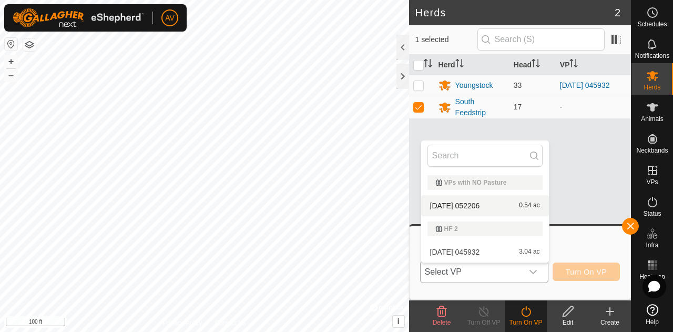
click at [524, 205] on li "[DATE] 052206 0.54 ac" at bounding box center [485, 205] width 128 height 21
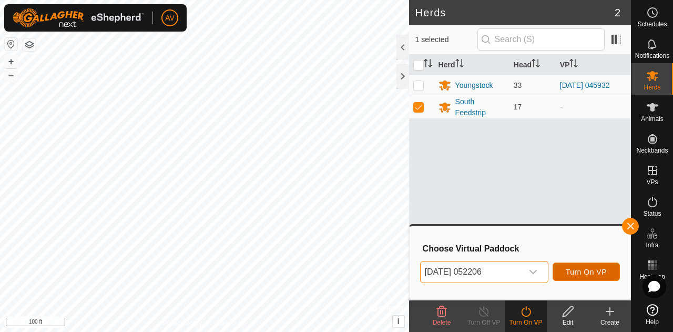
click at [592, 273] on span "Turn On VP" at bounding box center [585, 271] width 41 height 8
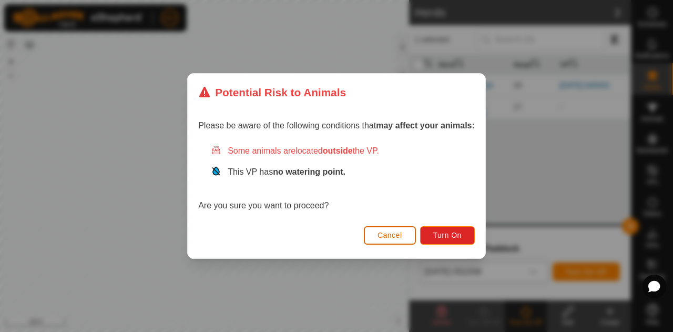
click at [396, 229] on button "Cancel" at bounding box center [390, 235] width 52 height 18
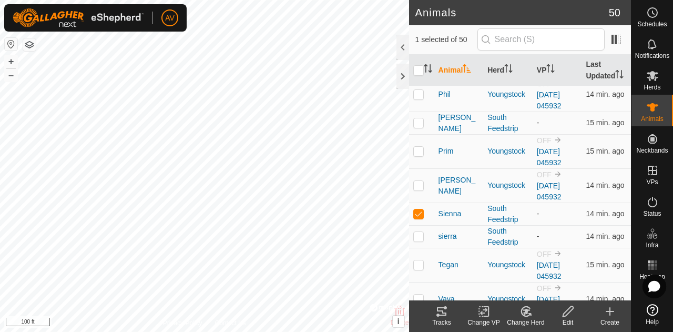
scroll to position [1293, 0]
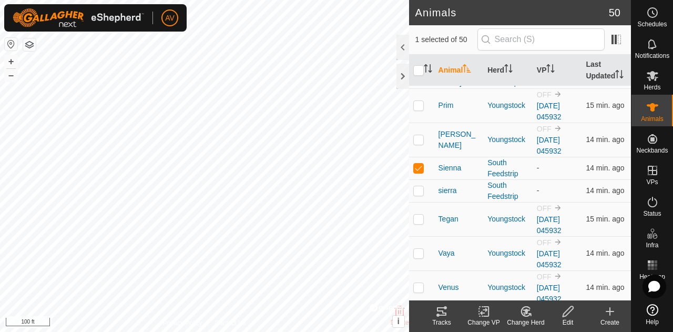
click at [521, 318] on div "Change Herd" at bounding box center [525, 321] width 42 height 9
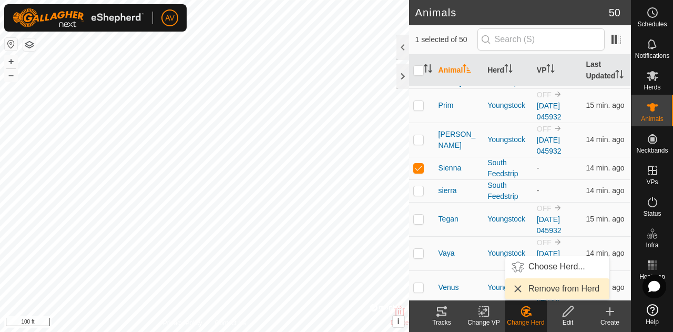
click at [523, 287] on link "Remove from Herd" at bounding box center [557, 288] width 104 height 21
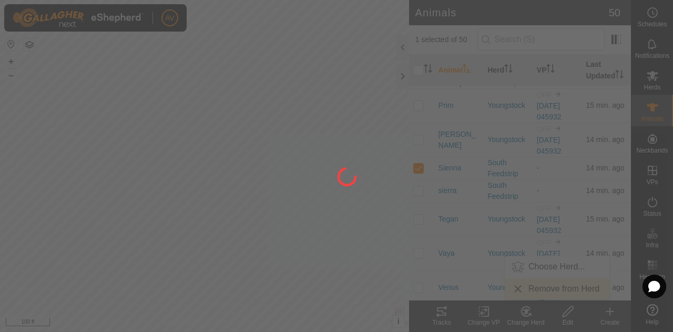
checkbox input "false"
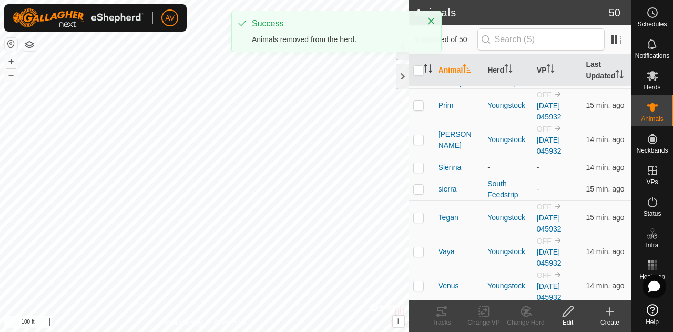
scroll to position [1291, 0]
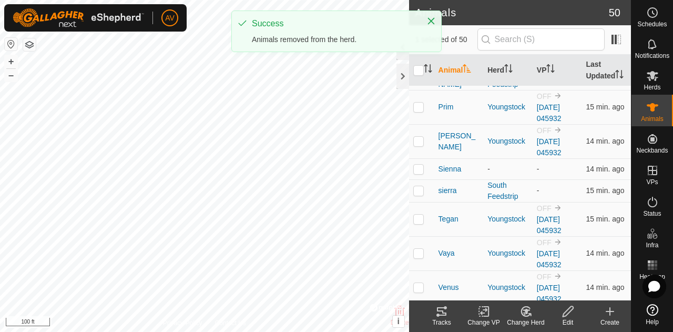
click at [523, 315] on icon at bounding box center [525, 310] width 9 height 9
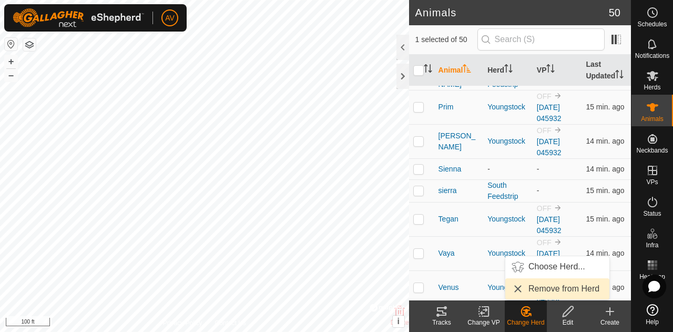
click at [532, 294] on link "Remove from Herd" at bounding box center [557, 288] width 104 height 21
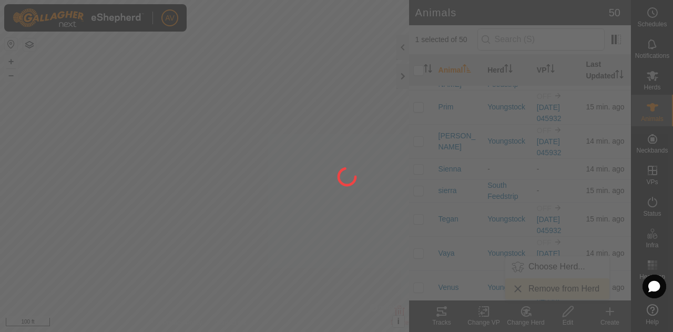
checkbox input "false"
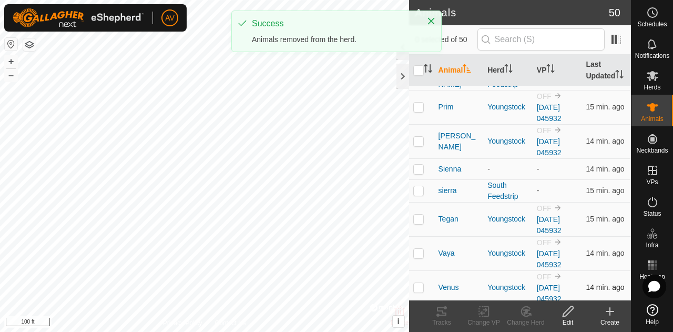
scroll to position [1290, 0]
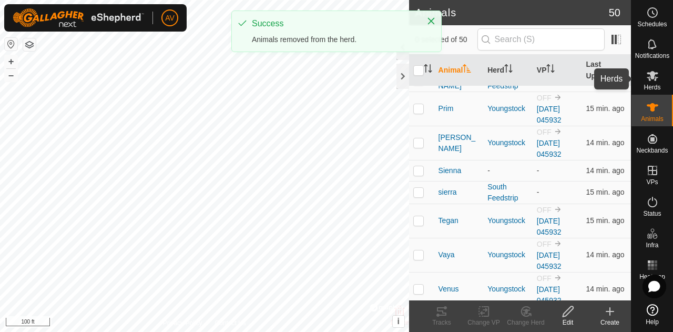
click at [654, 78] on icon at bounding box center [652, 75] width 13 height 13
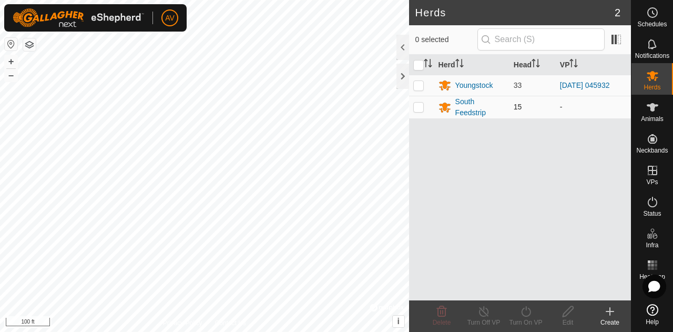
click at [413, 107] on p-checkbox at bounding box center [418, 106] width 11 height 8
checkbox input "true"
click at [536, 317] on turn-on-svg-icon at bounding box center [525, 311] width 42 height 13
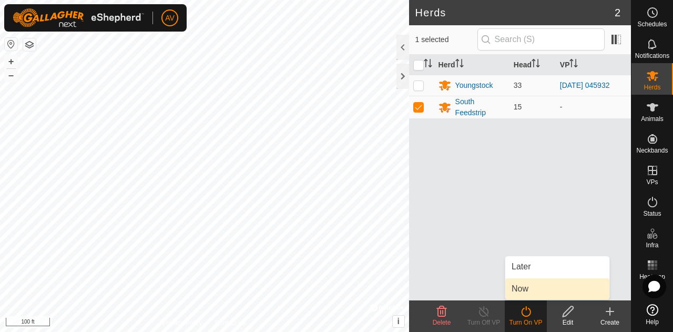
click at [528, 291] on link "Now" at bounding box center [557, 288] width 104 height 21
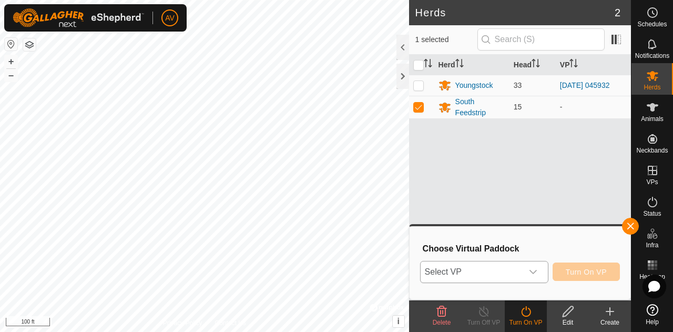
click at [538, 267] on div "dropdown trigger" at bounding box center [532, 271] width 21 height 21
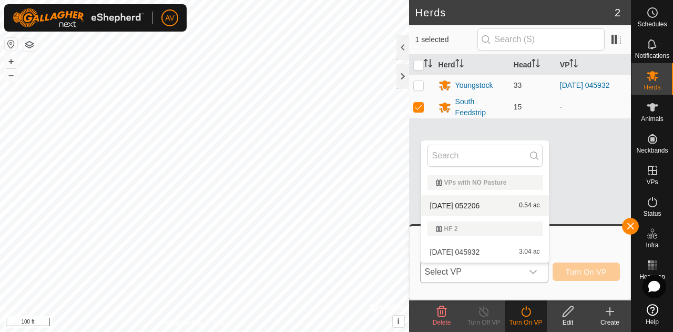
click at [521, 204] on li "[DATE] 052206 0.54 ac" at bounding box center [485, 205] width 128 height 21
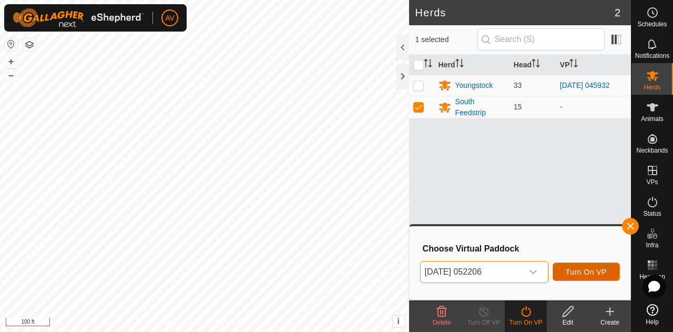
click at [592, 273] on span "Turn On VP" at bounding box center [585, 271] width 41 height 8
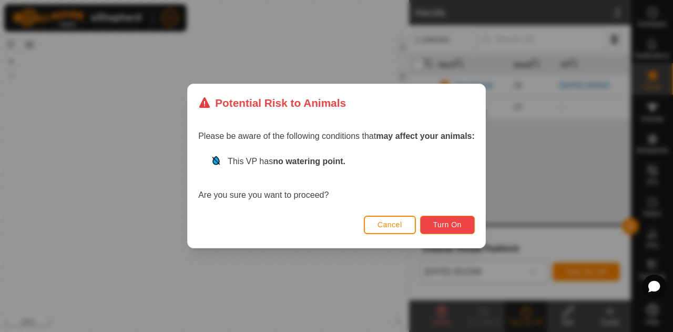
click at [447, 225] on span "Turn On" at bounding box center [447, 224] width 28 height 8
